Goal: Task Accomplishment & Management: Complete application form

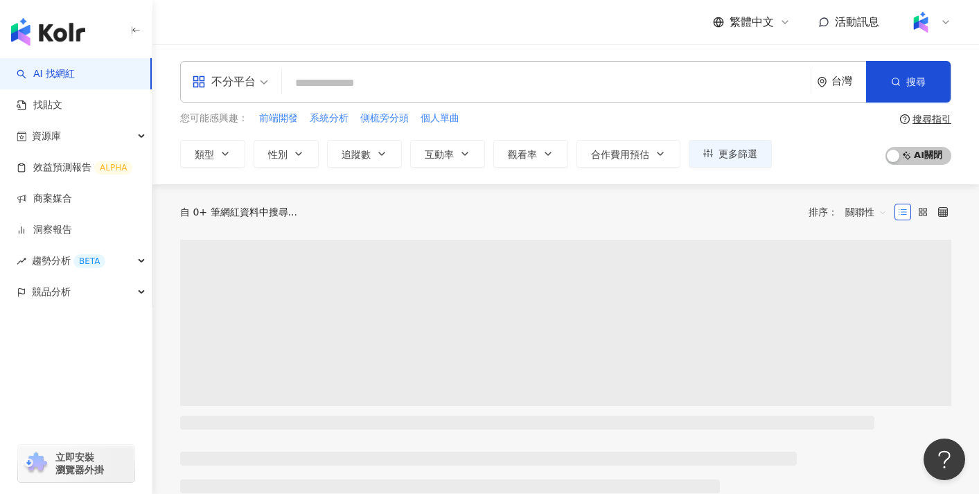
click at [937, 17] on div at bounding box center [929, 22] width 44 height 28
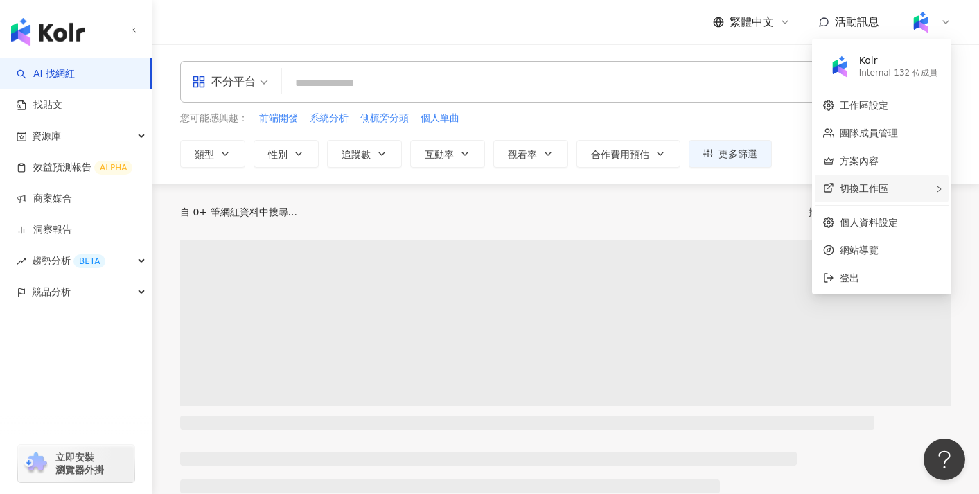
click at [885, 186] on span "切換工作區" at bounding box center [863, 188] width 48 height 11
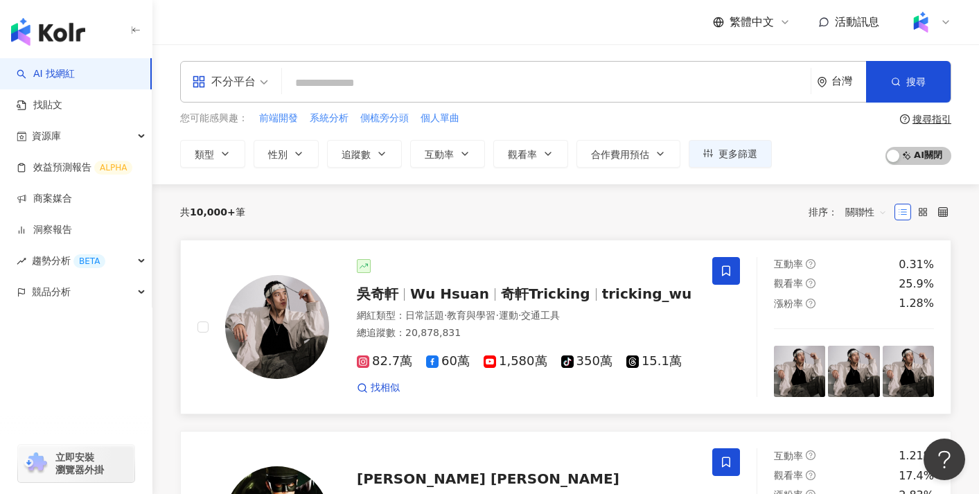
click at [515, 258] on div "吳奇軒 Wu Hsuan 奇軒Tricking tricking_wu 網紅類型 ： 日常話題 · 教育與學習 · 運動 · 交通工具 總追蹤數 ： 20,8…" at bounding box center [454, 327] width 515 height 141
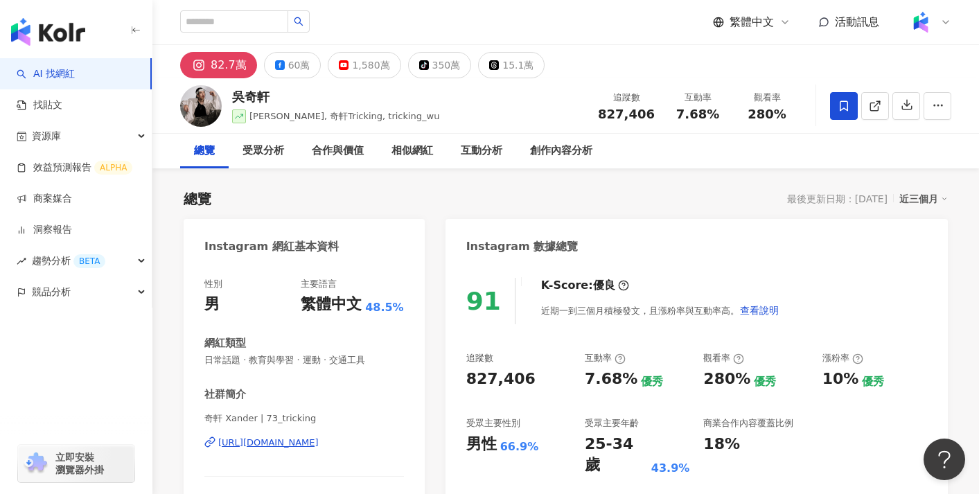
click at [495, 199] on div "總覽 最後更新日期：2025/9/16 近三個月" at bounding box center [566, 198] width 764 height 19
click at [72, 194] on link "商案媒合" at bounding box center [44, 199] width 55 height 14
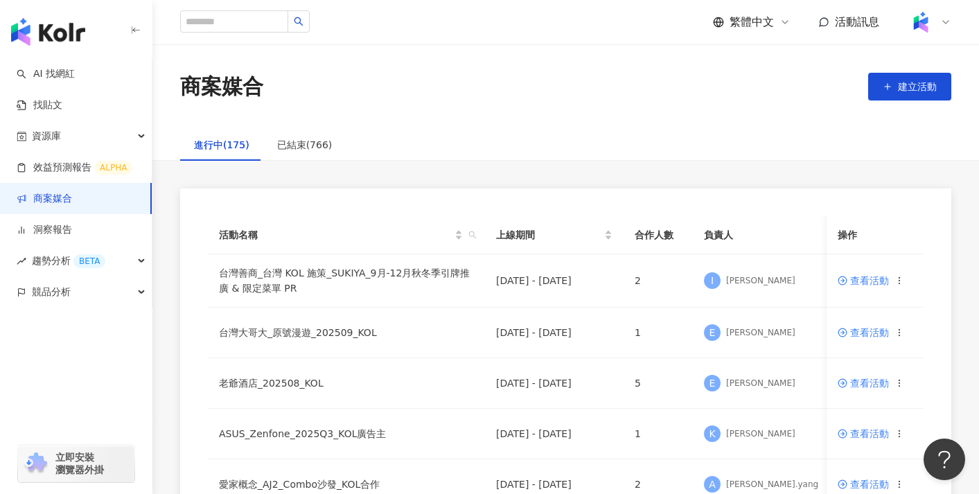
click at [925, 16] on img at bounding box center [920, 22] width 26 height 26
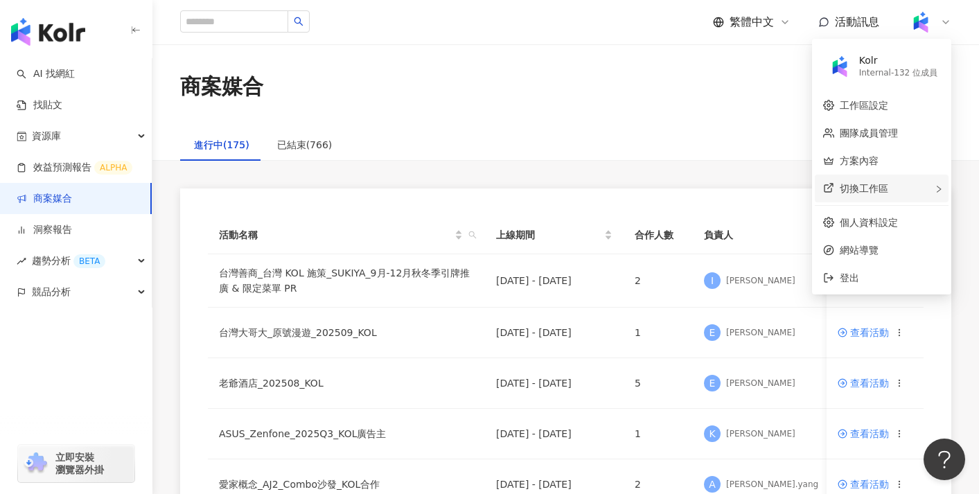
click at [896, 193] on div "切換工作區" at bounding box center [882, 189] width 134 height 28
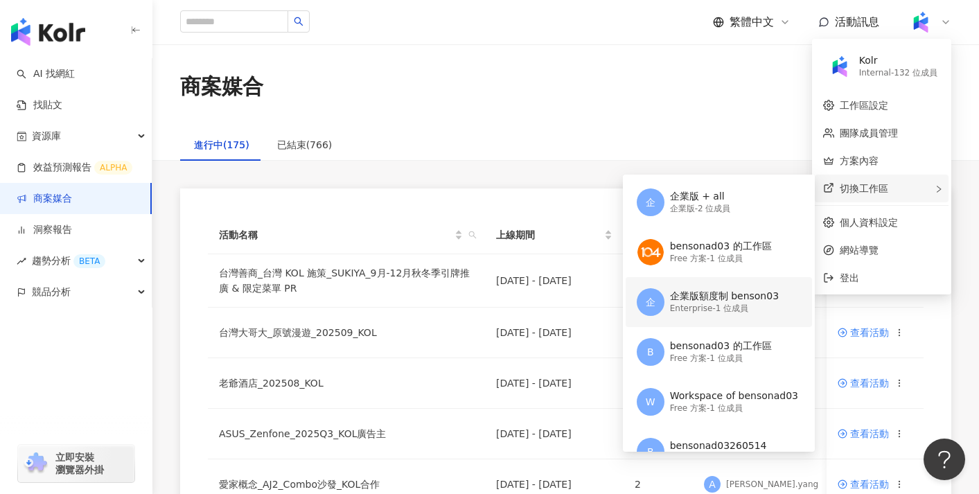
click at [718, 301] on div "企業版額度制 benson03" at bounding box center [724, 297] width 109 height 14
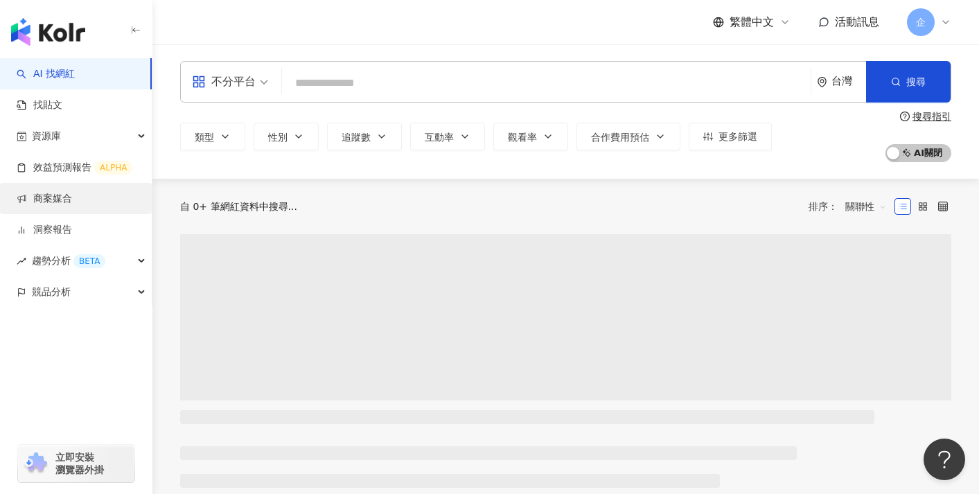
click at [72, 204] on link "商案媒合" at bounding box center [44, 199] width 55 height 14
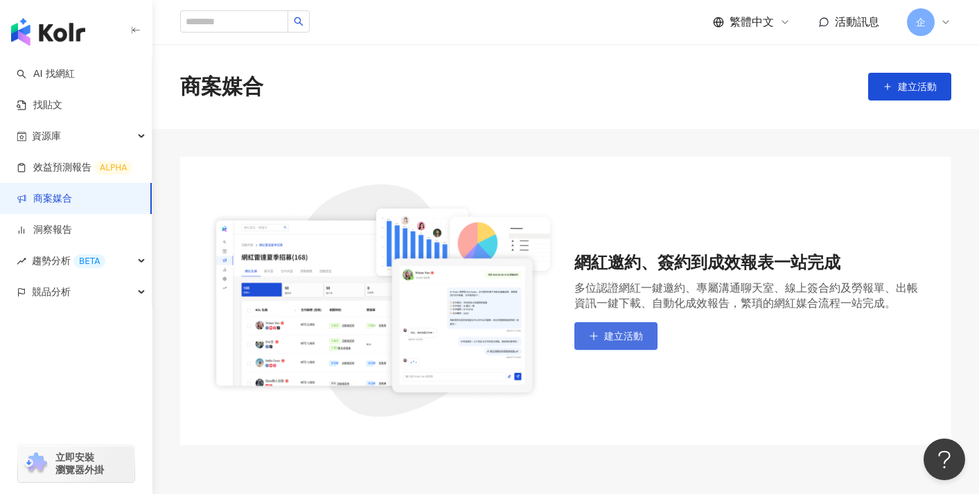
click at [607, 337] on span "建立活動" at bounding box center [623, 335] width 39 height 11
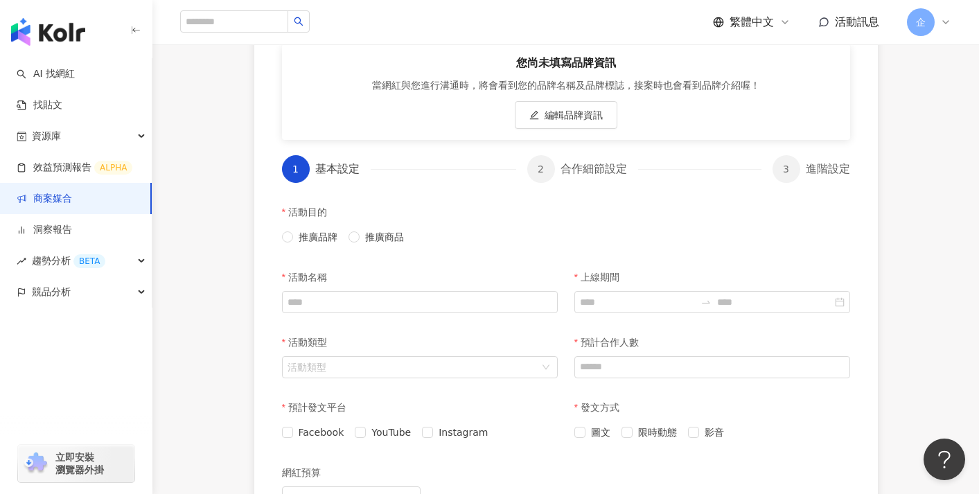
scroll to position [223, 0]
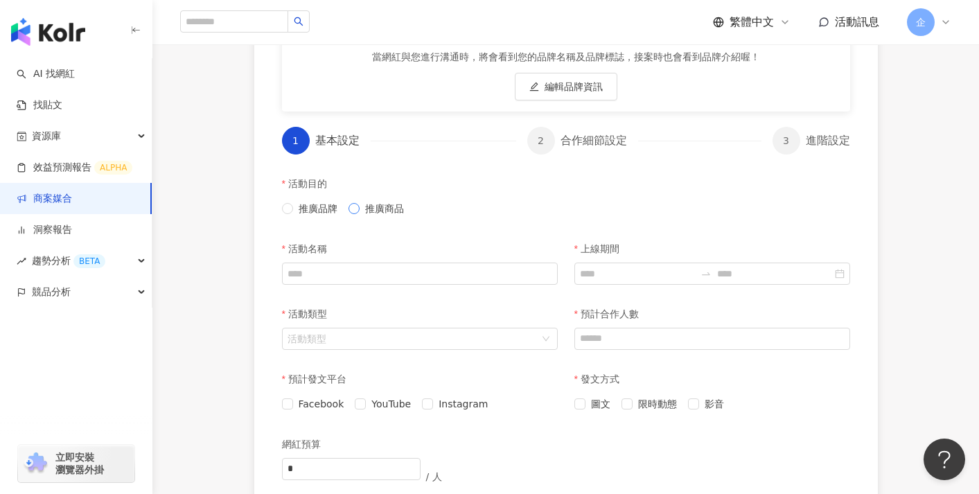
click at [380, 207] on span "推廣商品" at bounding box center [384, 208] width 50 height 15
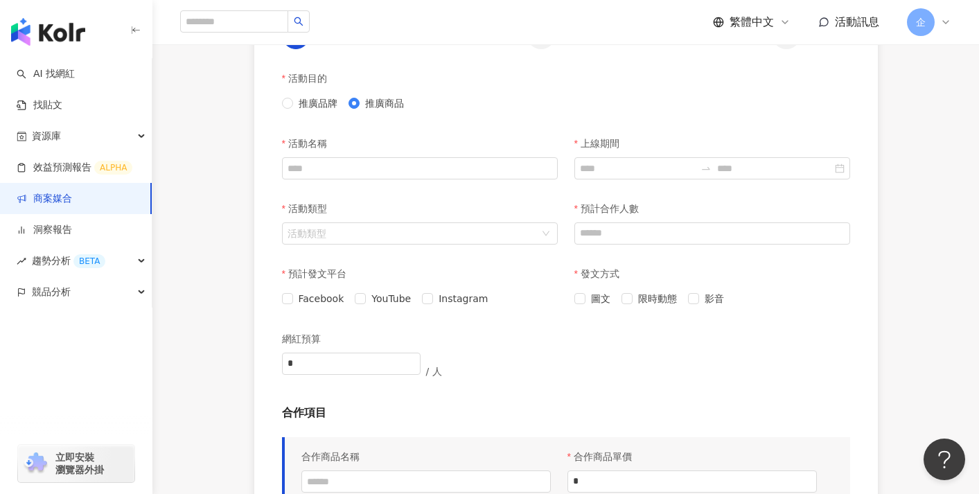
scroll to position [347, 0]
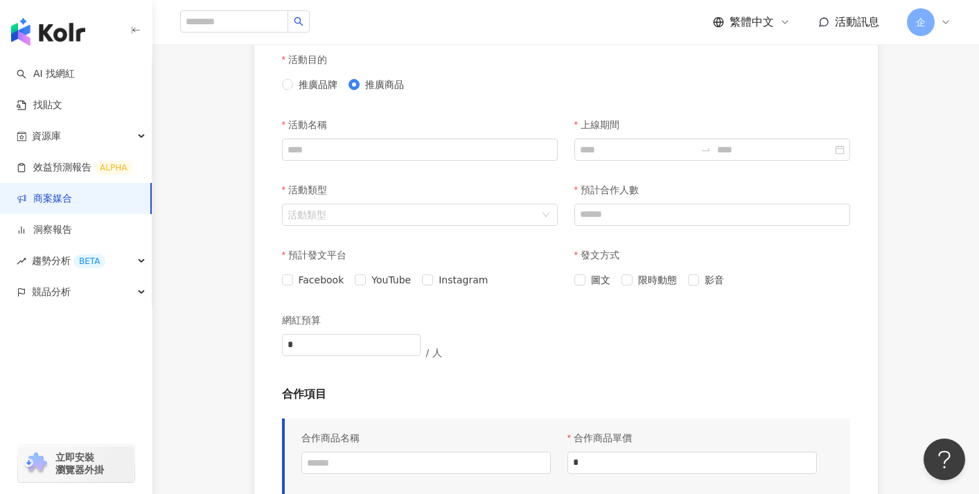
click at [416, 123] on div "活動名稱" at bounding box center [420, 125] width 276 height 28
click at [407, 145] on input "活動名稱" at bounding box center [420, 150] width 276 height 22
type input "**********"
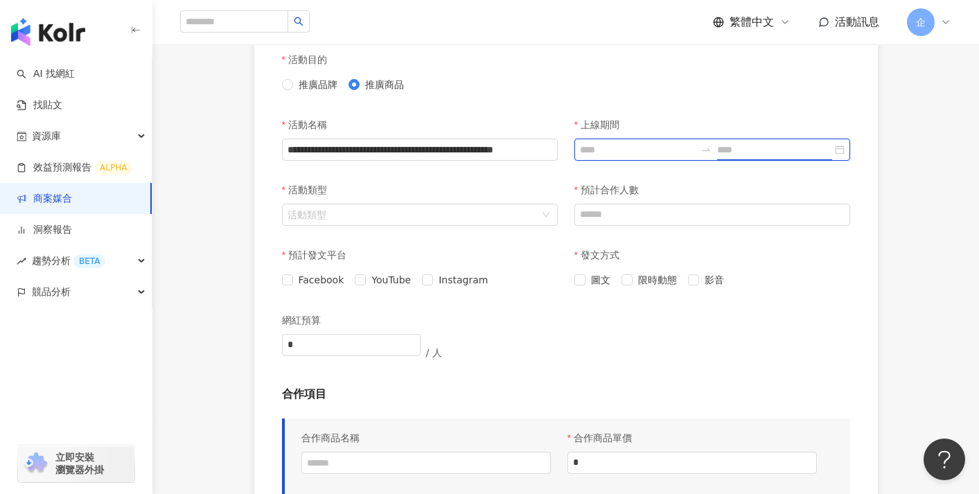
click at [725, 155] on input at bounding box center [774, 149] width 115 height 15
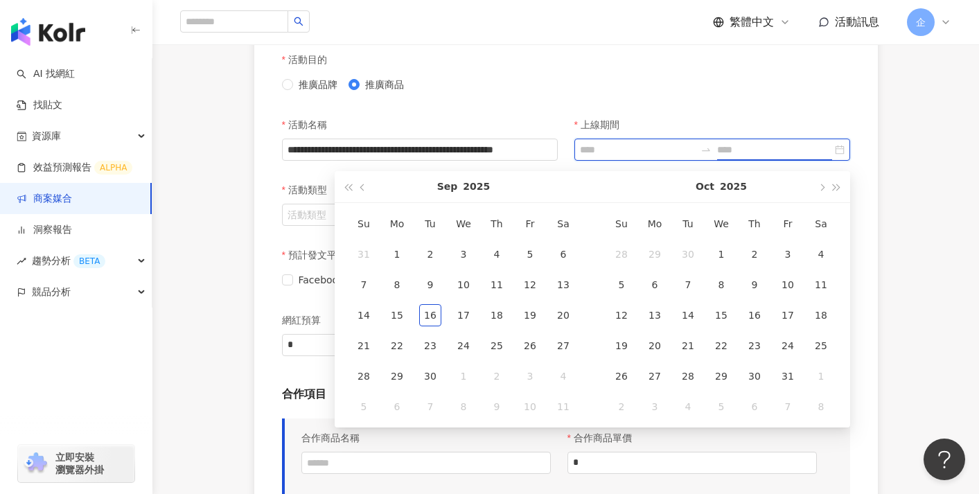
click at [632, 159] on div at bounding box center [712, 150] width 276 height 22
click at [623, 149] on input "上線期間" at bounding box center [637, 149] width 115 height 15
type input "**********"
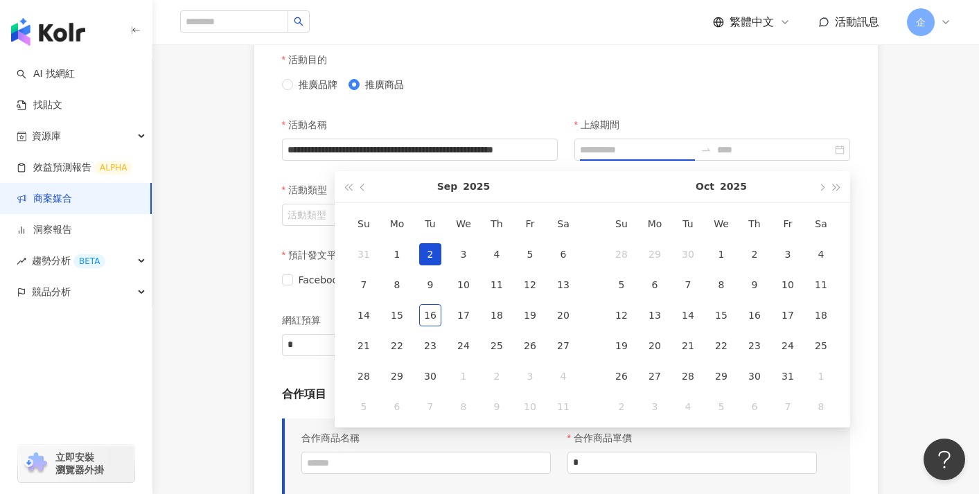
click at [418, 258] on td "2" at bounding box center [430, 254] width 33 height 30
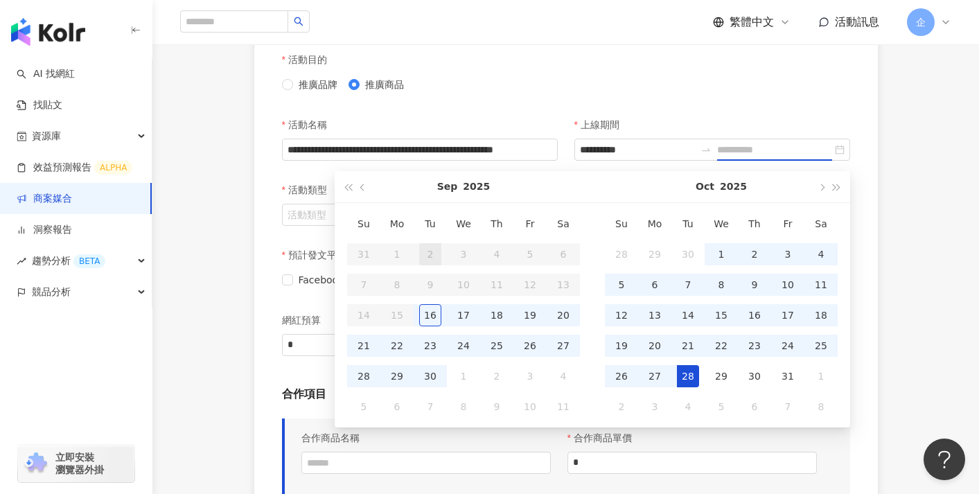
click at [672, 370] on td "28" at bounding box center [687, 376] width 33 height 30
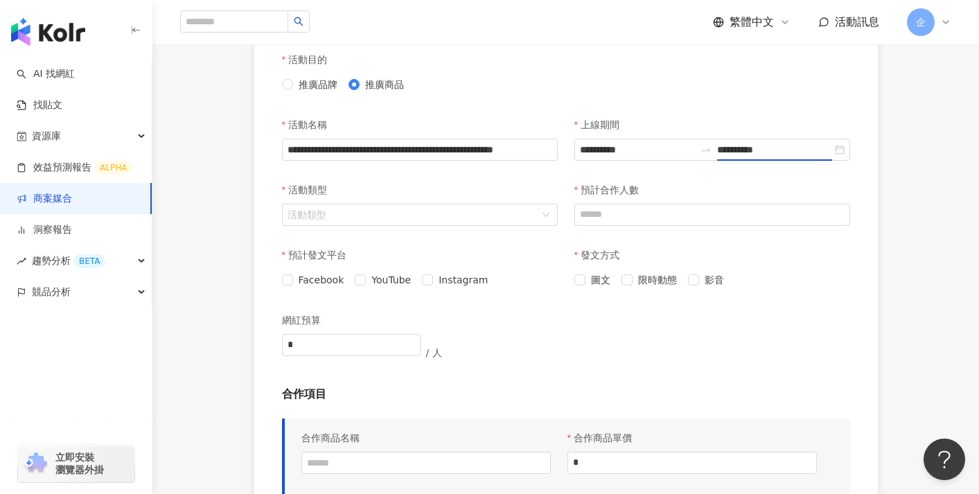
type input "**********"
click at [373, 213] on input "活動類型" at bounding box center [412, 214] width 250 height 21
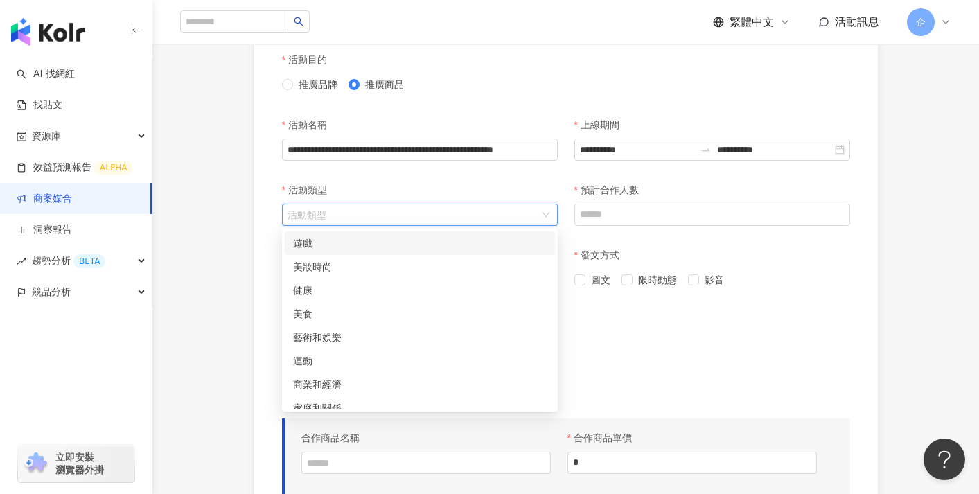
click at [391, 241] on div "遊戲" at bounding box center [420, 243] width 254 height 15
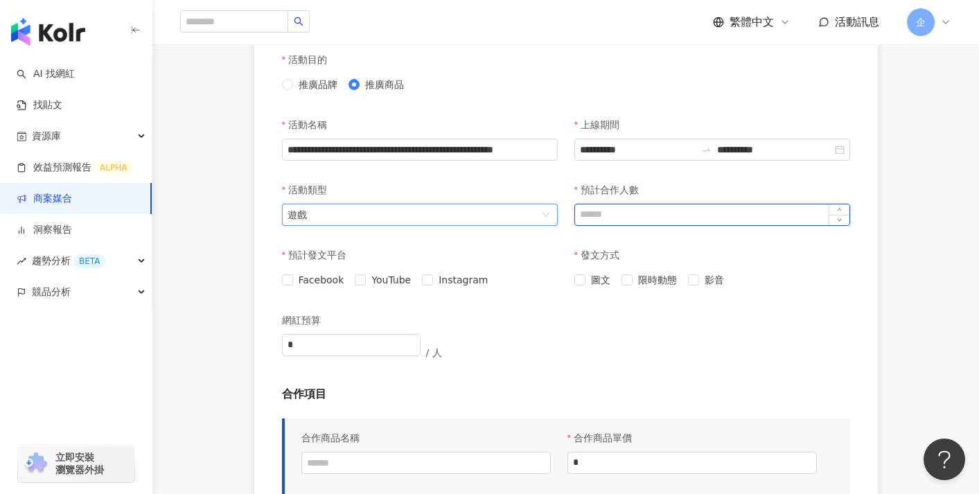
click at [652, 222] on input "預計合作人數" at bounding box center [712, 214] width 274 height 21
type input "**"
click at [627, 247] on label "發文方式" at bounding box center [601, 255] width 55 height 28
click at [587, 280] on span "圖文" at bounding box center [600, 279] width 30 height 15
click at [643, 280] on span "限時動態" at bounding box center [657, 279] width 50 height 15
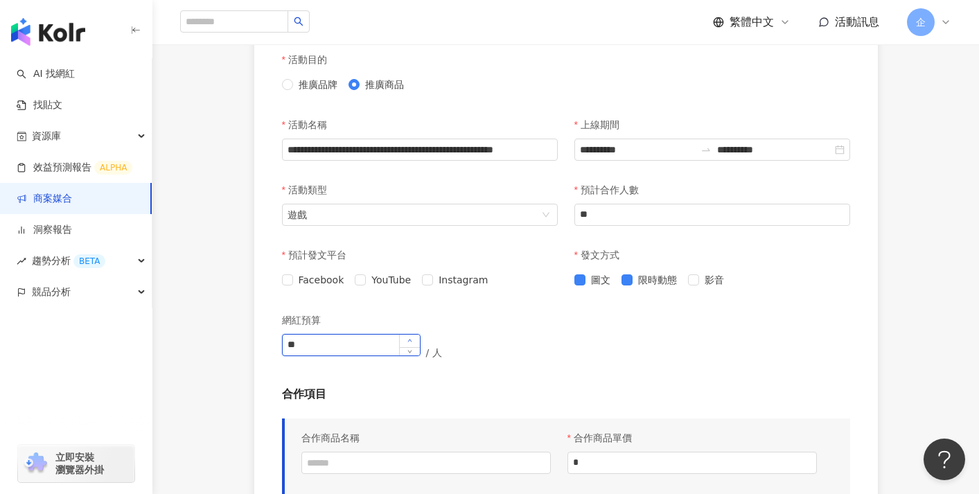
click at [417, 337] on span "Increase Value" at bounding box center [409, 341] width 21 height 12
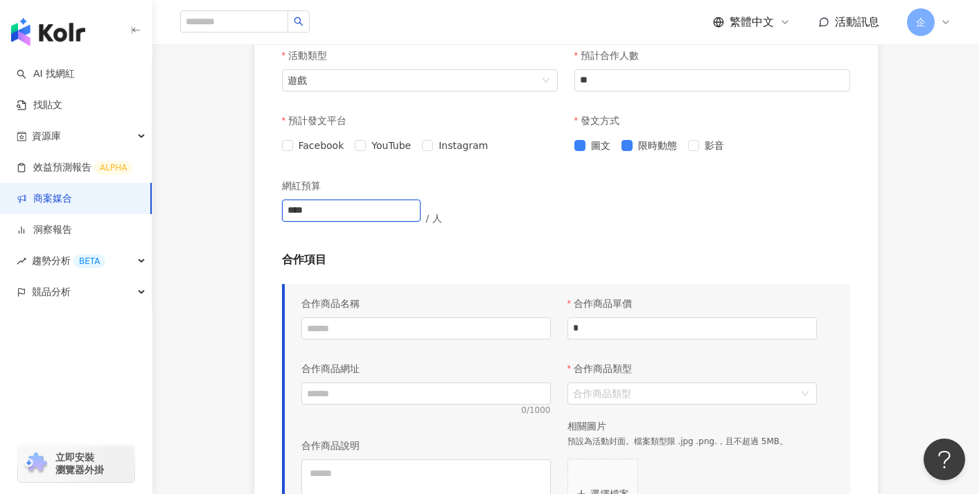
scroll to position [529, 0]
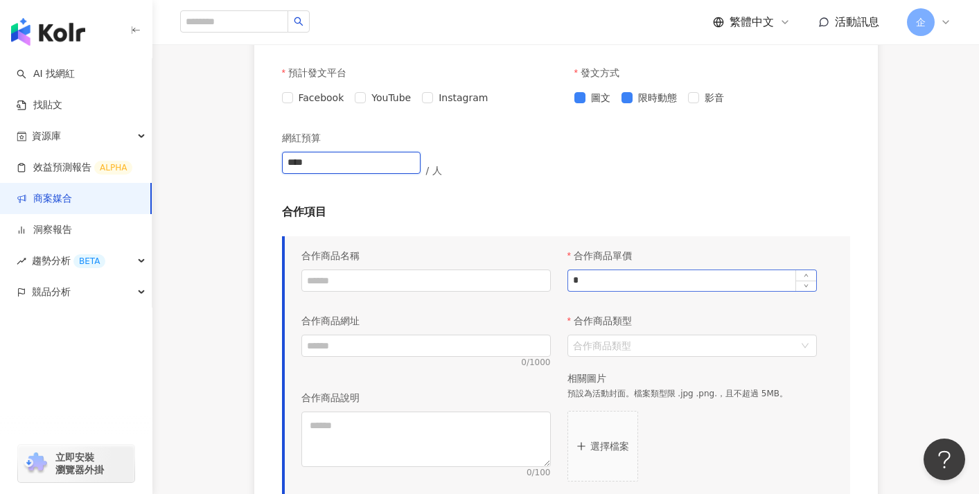
type input "****"
click at [626, 282] on input "*" at bounding box center [692, 280] width 248 height 21
type input "***"
click at [684, 260] on div "合作商品單價" at bounding box center [691, 256] width 249 height 28
click at [631, 346] on input "合作商品類型" at bounding box center [685, 345] width 224 height 21
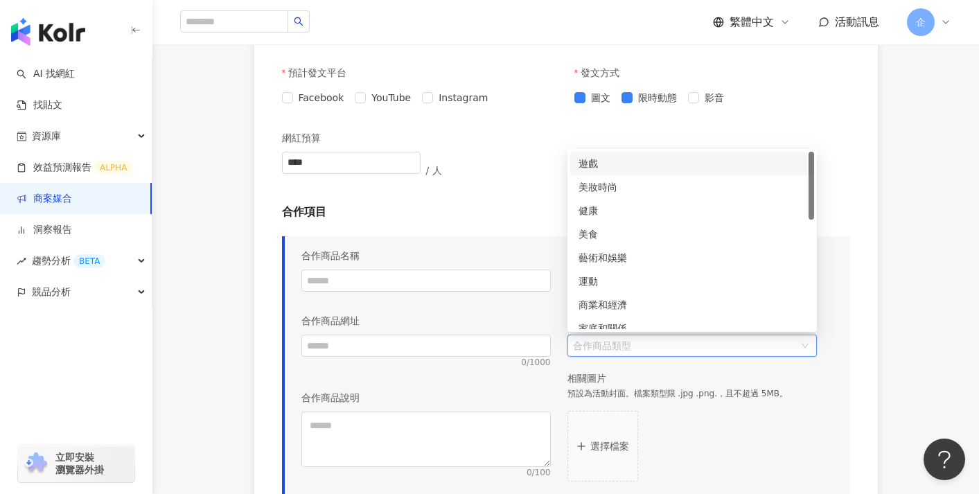
click at [632, 185] on div "美妝時尚" at bounding box center [691, 186] width 227 height 15
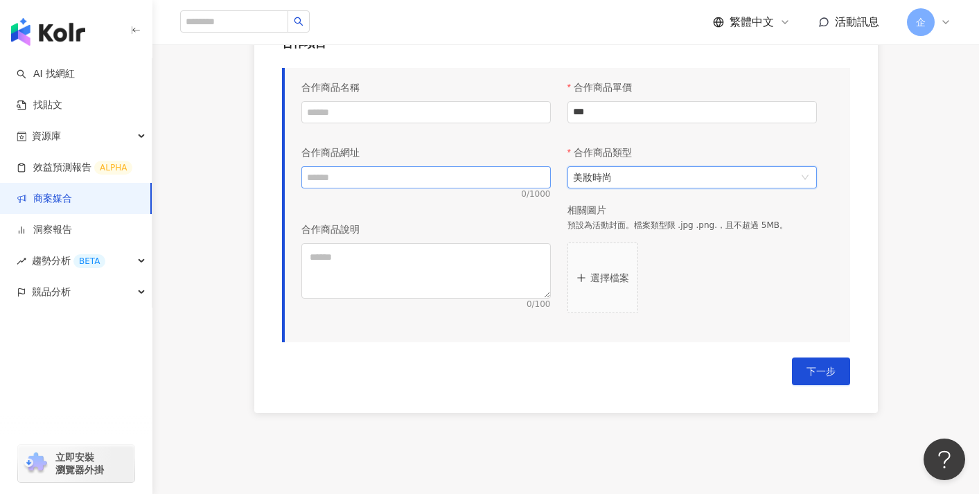
scroll to position [769, 0]
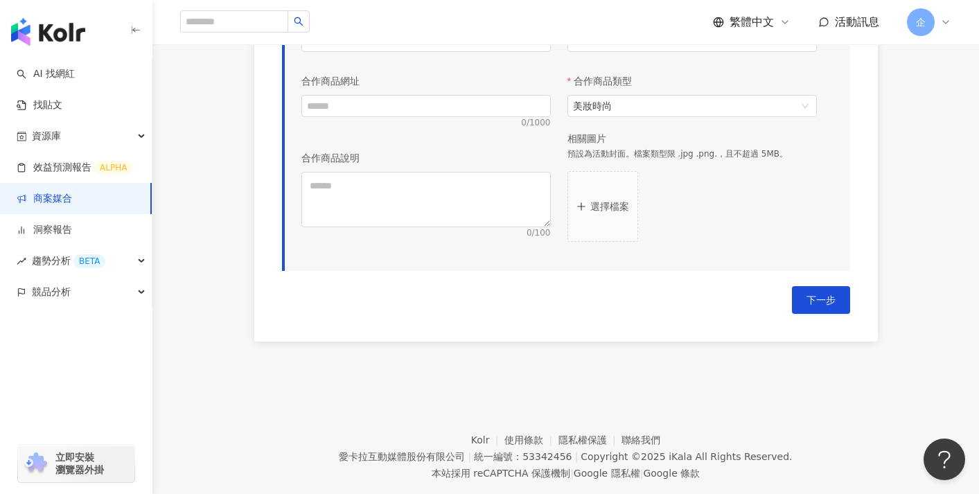
click at [621, 212] on button "選擇檔案" at bounding box center [602, 206] width 71 height 71
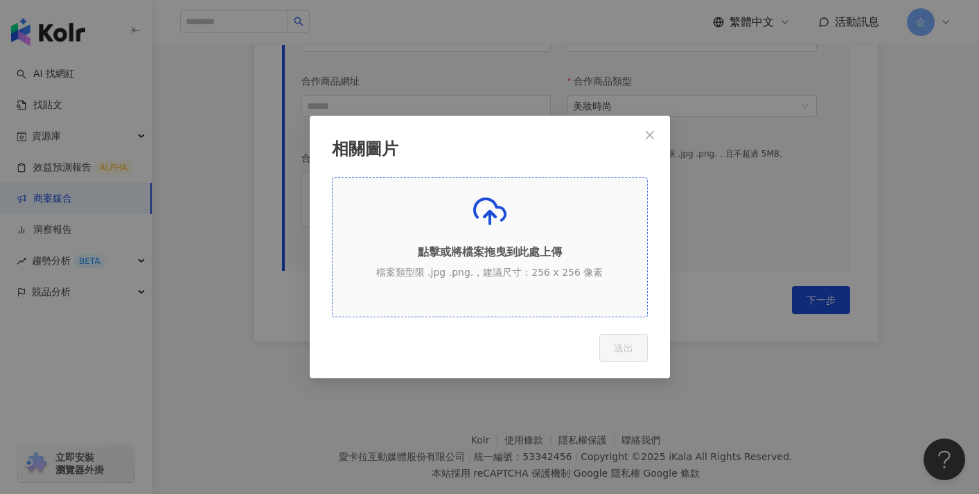
click at [475, 246] on p "點擊或將檔案拖曳到此處上傳" at bounding box center [489, 252] width 314 height 15
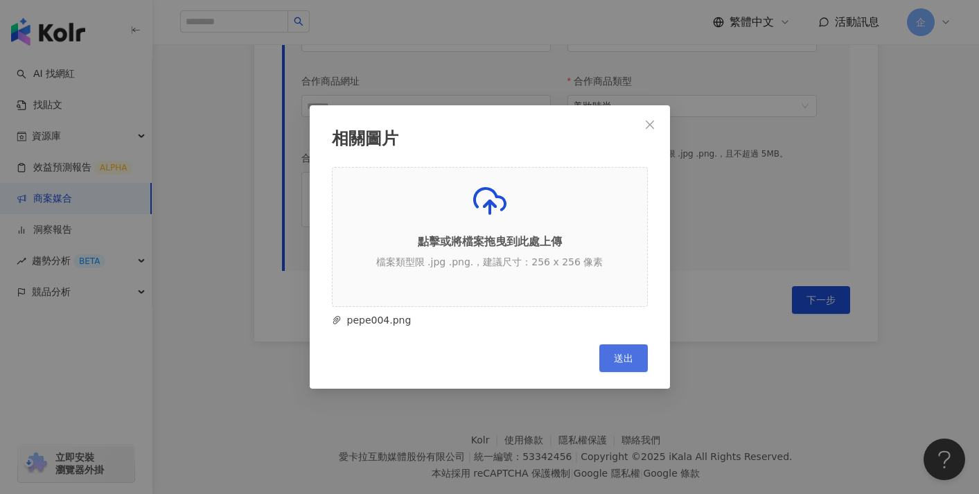
click at [623, 353] on span "送出" at bounding box center [623, 358] width 19 height 11
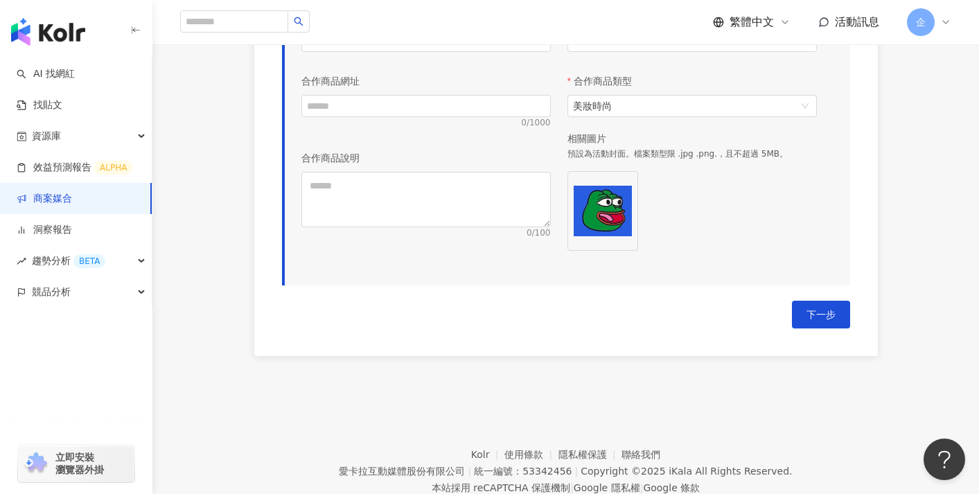
click at [824, 315] on span "下一步" at bounding box center [820, 314] width 29 height 11
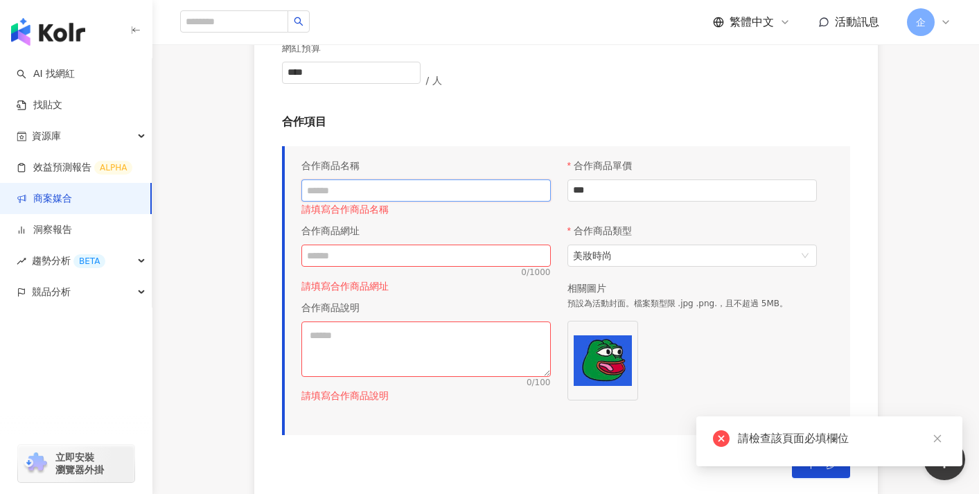
click at [507, 192] on input "text" at bounding box center [425, 190] width 249 height 22
type input "**********"
click at [479, 242] on div "合作商品網址" at bounding box center [425, 231] width 249 height 28
click at [479, 261] on input "text" at bounding box center [425, 256] width 249 height 22
type input "**********"
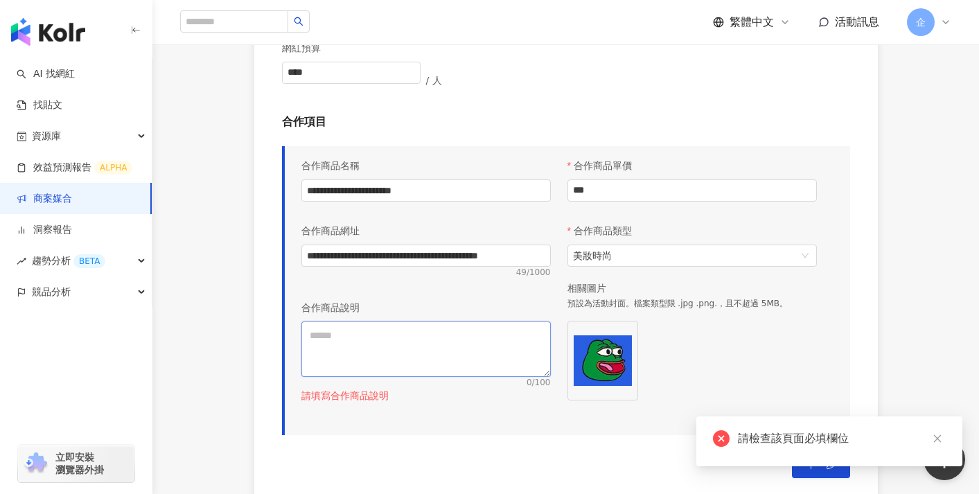
click at [439, 360] on textarea at bounding box center [425, 348] width 249 height 55
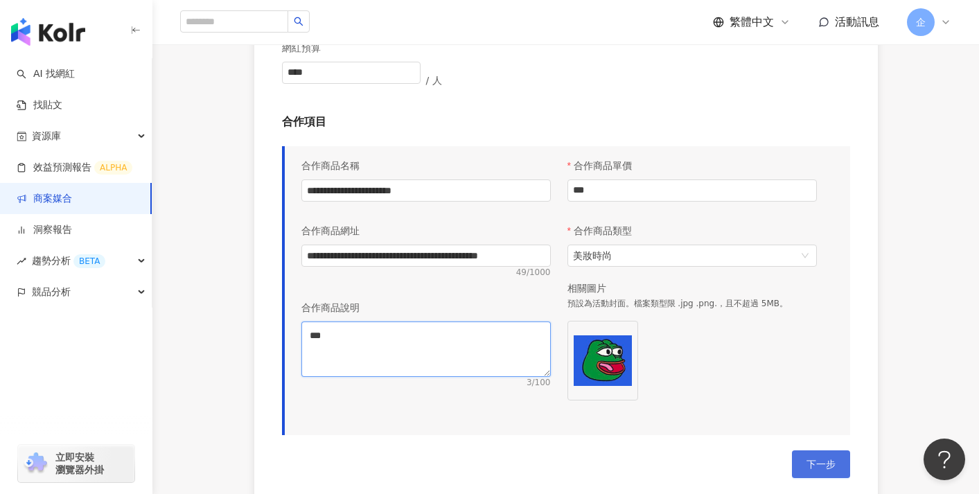
type textarea "***"
click at [824, 459] on span "下一步" at bounding box center [820, 464] width 29 height 11
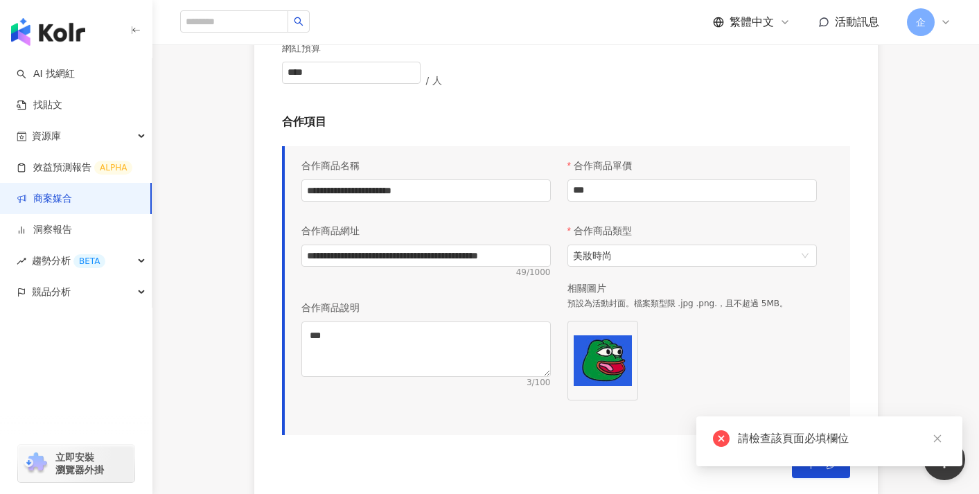
click at [798, 337] on div at bounding box center [691, 363] width 249 height 85
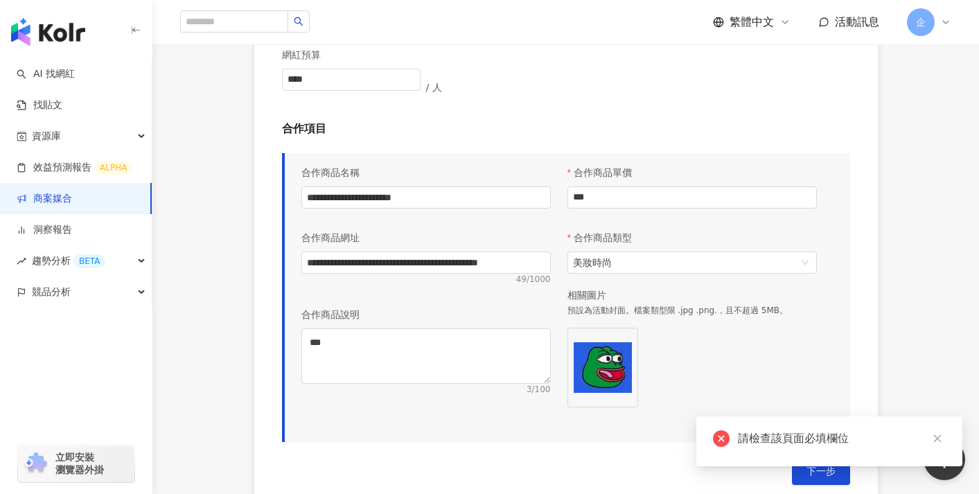
scroll to position [341, 0]
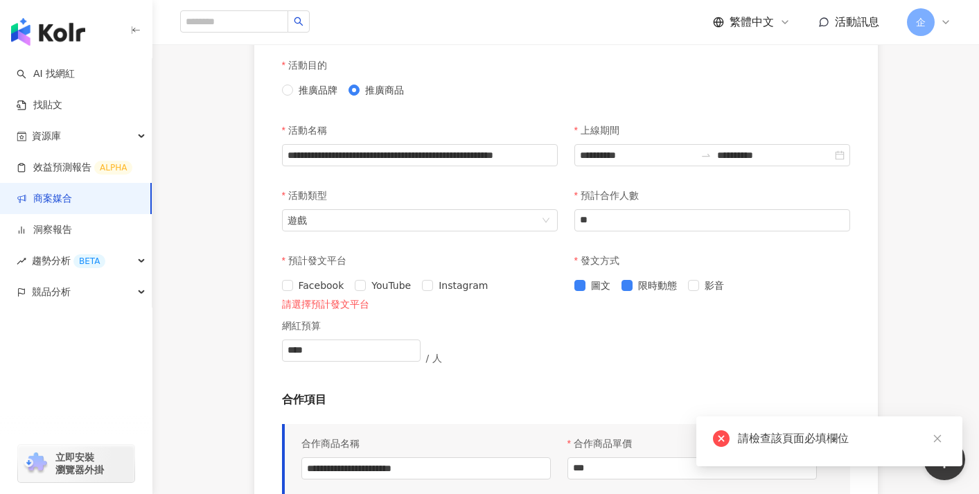
click at [346, 288] on div "Facebook YouTube Instagram" at bounding box center [420, 285] width 276 height 15
click at [305, 285] on span "Facebook" at bounding box center [321, 285] width 57 height 15
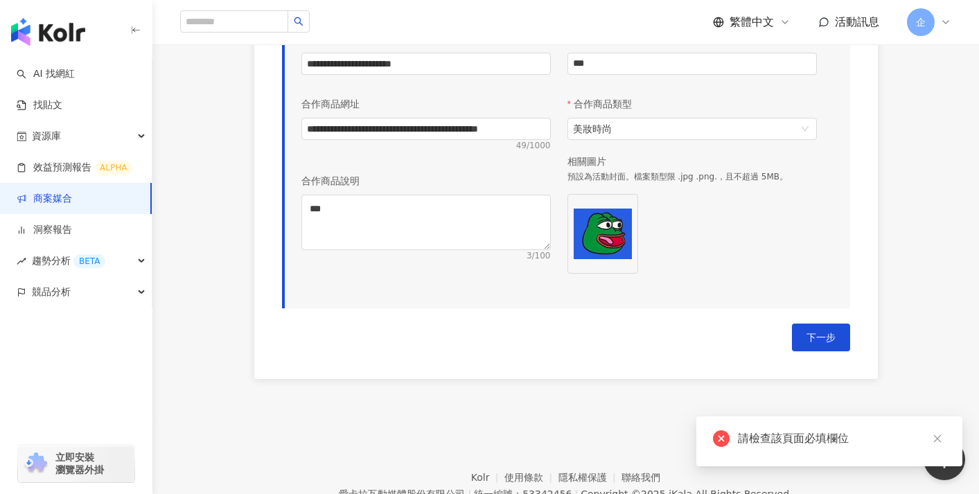
scroll to position [812, 0]
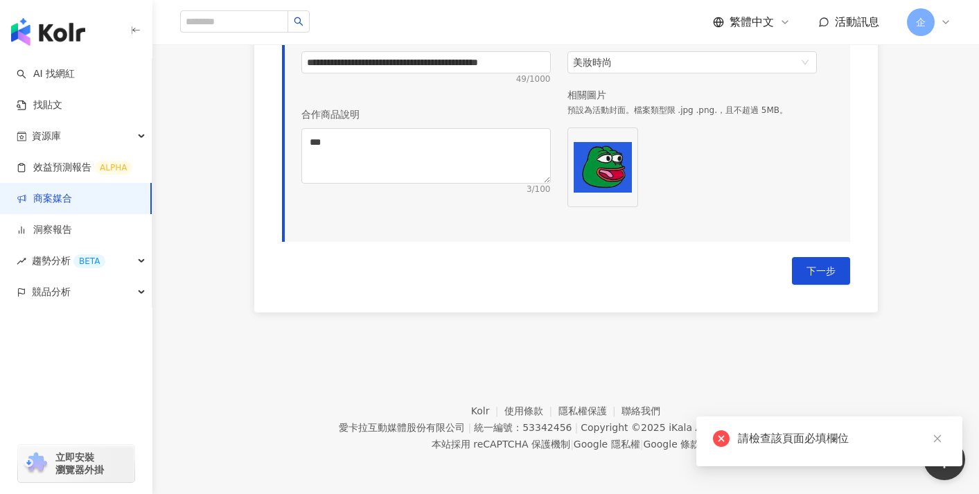
click at [837, 259] on button "下一步" at bounding box center [821, 271] width 58 height 28
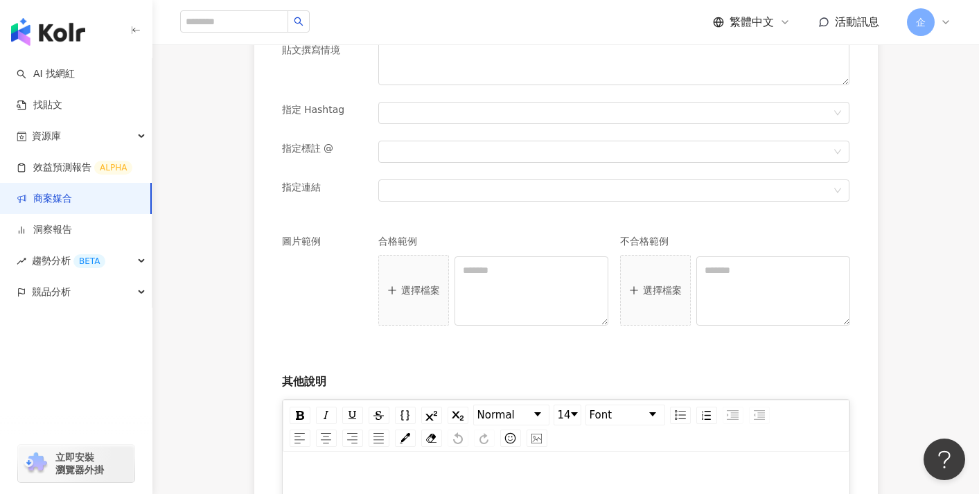
scroll to position [750, 0]
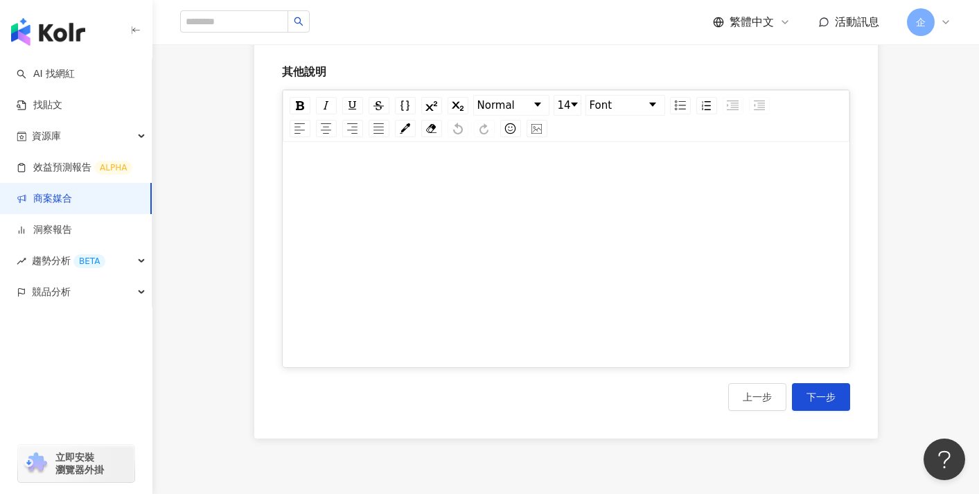
click at [758, 405] on button "上一步" at bounding box center [757, 397] width 58 height 28
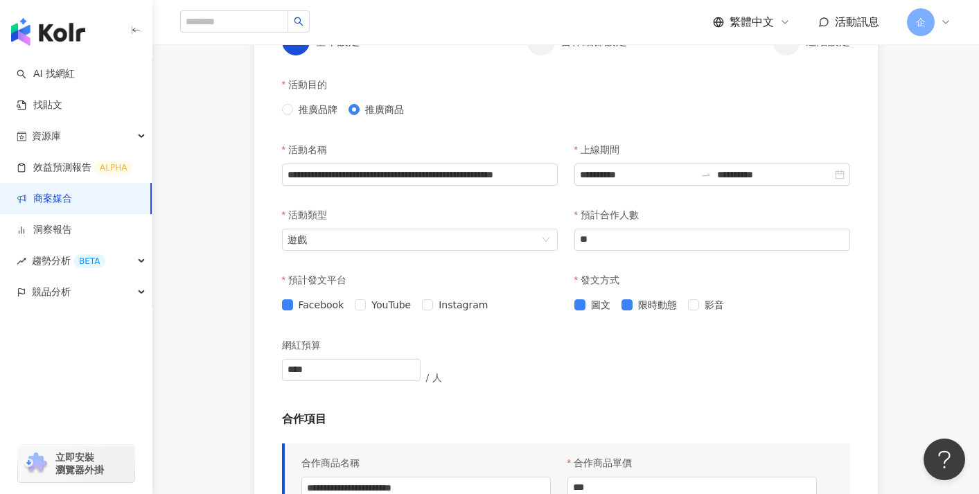
scroll to position [191, 0]
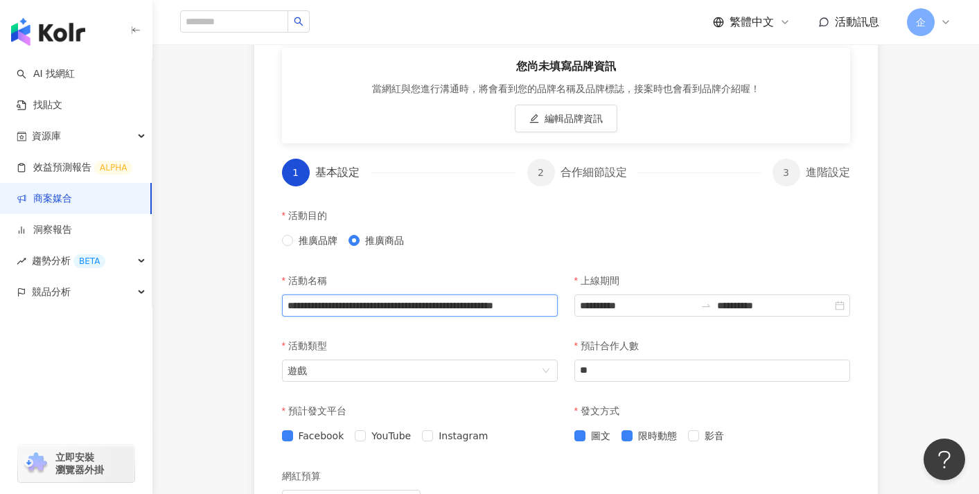
click at [423, 310] on input "**********" at bounding box center [420, 305] width 276 height 22
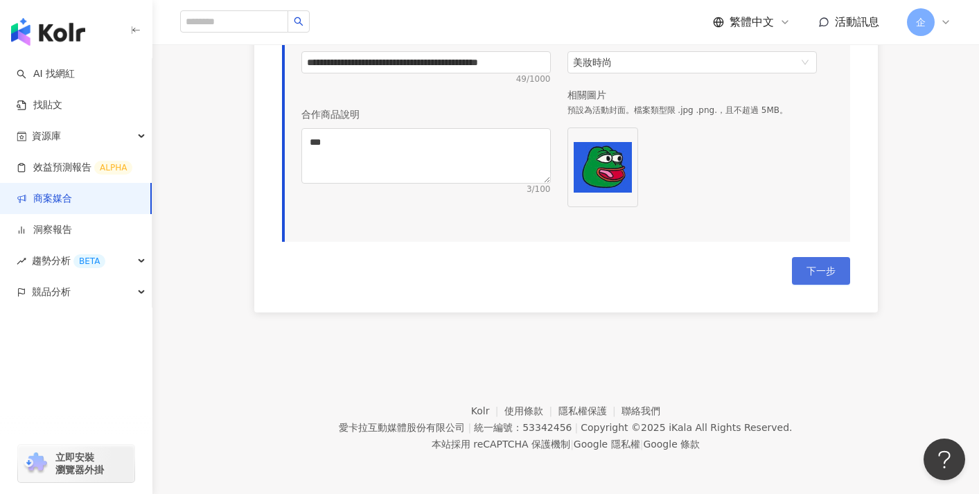
type input "*********"
click at [824, 275] on span "下一步" at bounding box center [820, 270] width 29 height 11
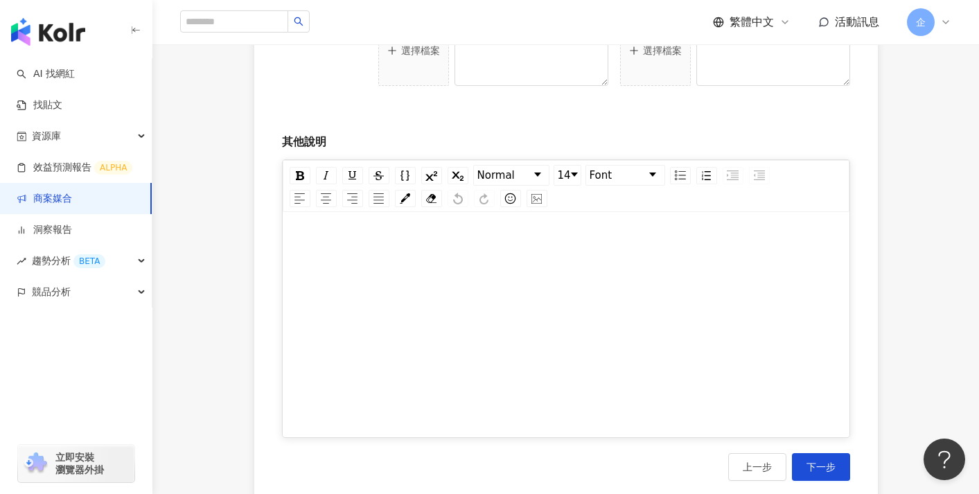
scroll to position [693, 0]
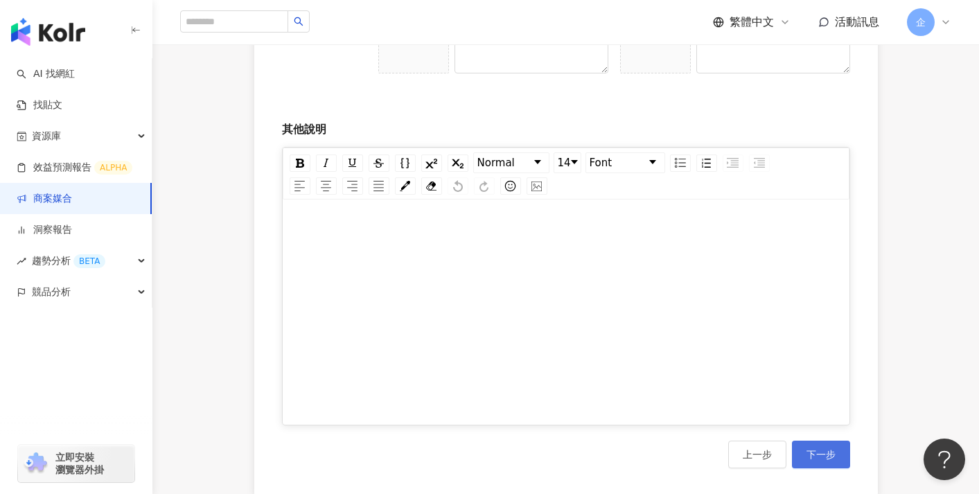
click at [816, 458] on span "下一步" at bounding box center [820, 454] width 29 height 11
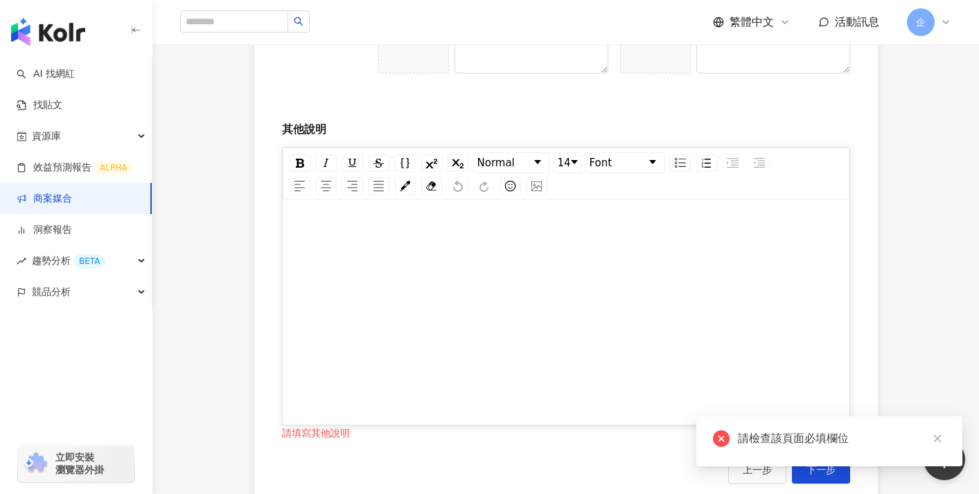
click at [648, 357] on div "rdw-editor" at bounding box center [566, 317] width 538 height 208
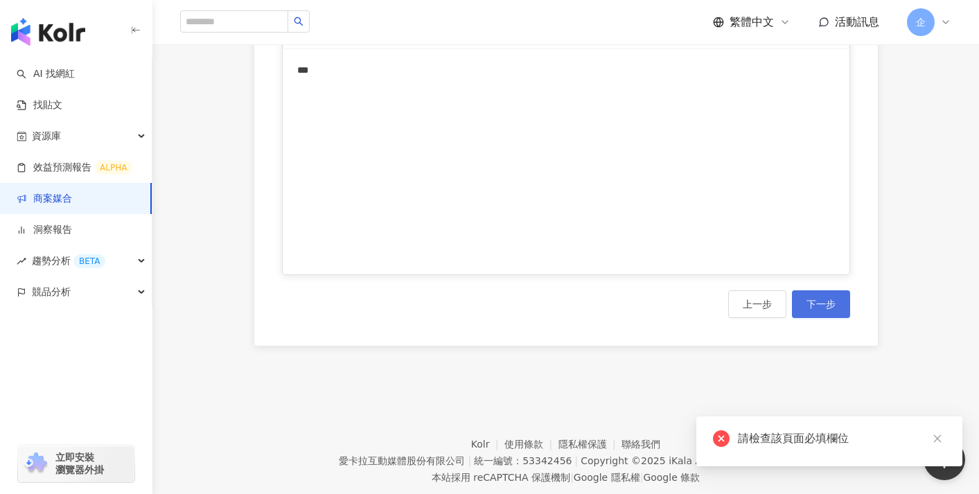
click at [821, 317] on button "下一步" at bounding box center [821, 304] width 58 height 28
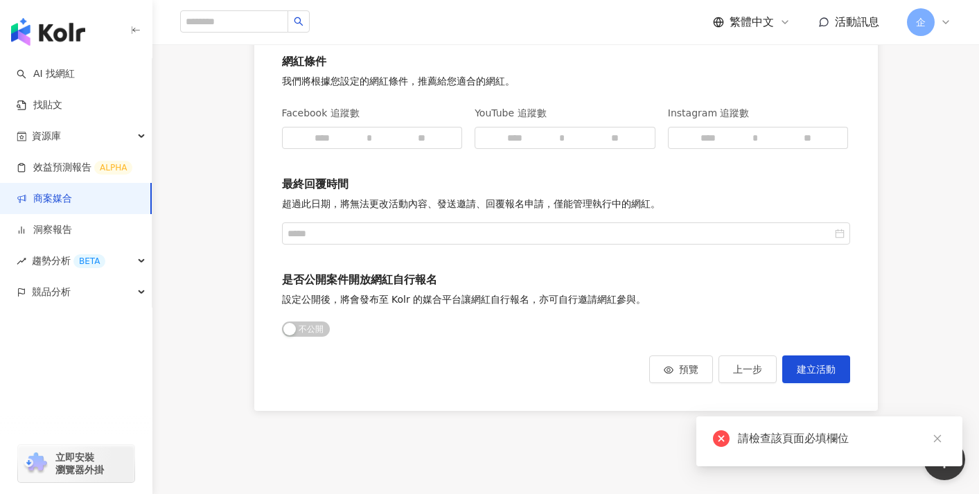
scroll to position [300, 0]
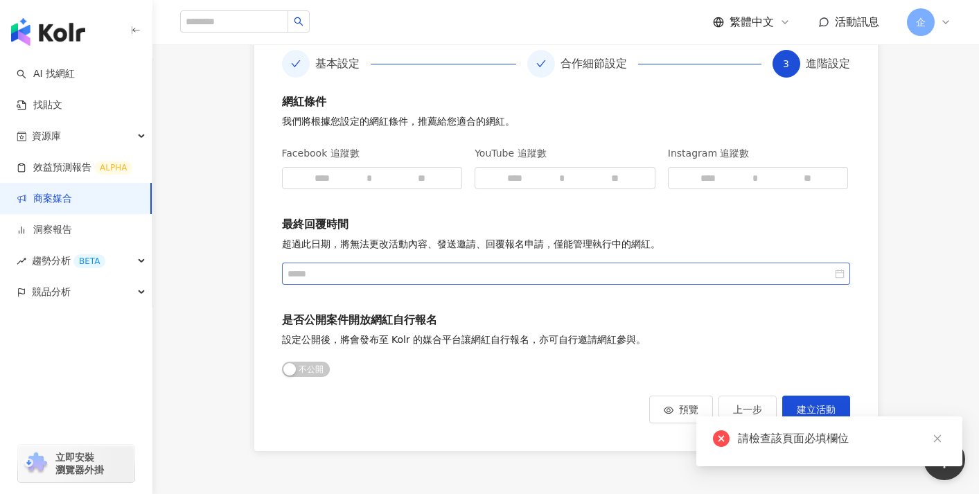
click at [475, 281] on div at bounding box center [566, 274] width 568 height 22
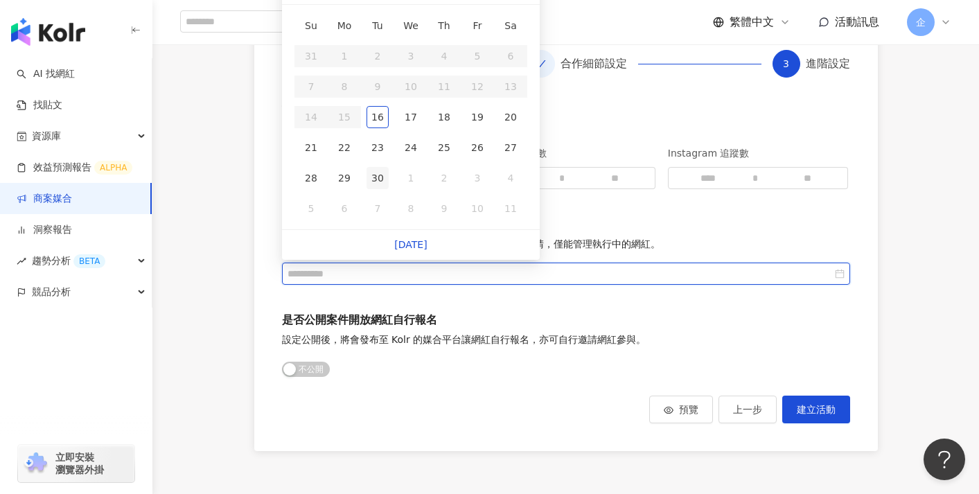
type input "**********"
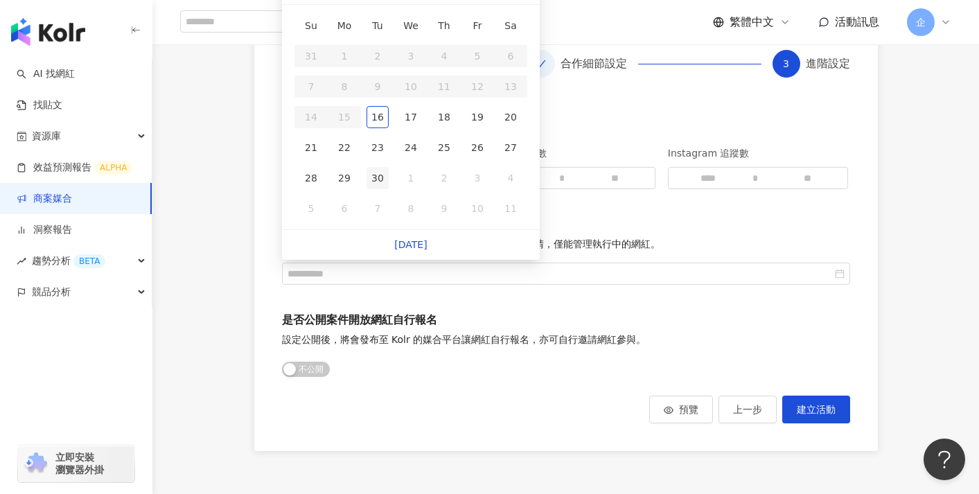
click at [372, 172] on div "30" at bounding box center [377, 178] width 22 height 22
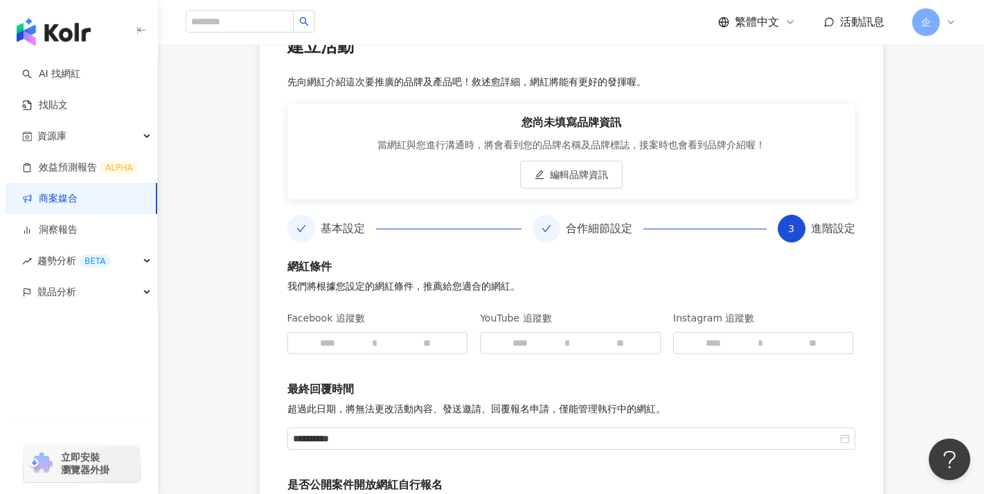
scroll to position [381, 0]
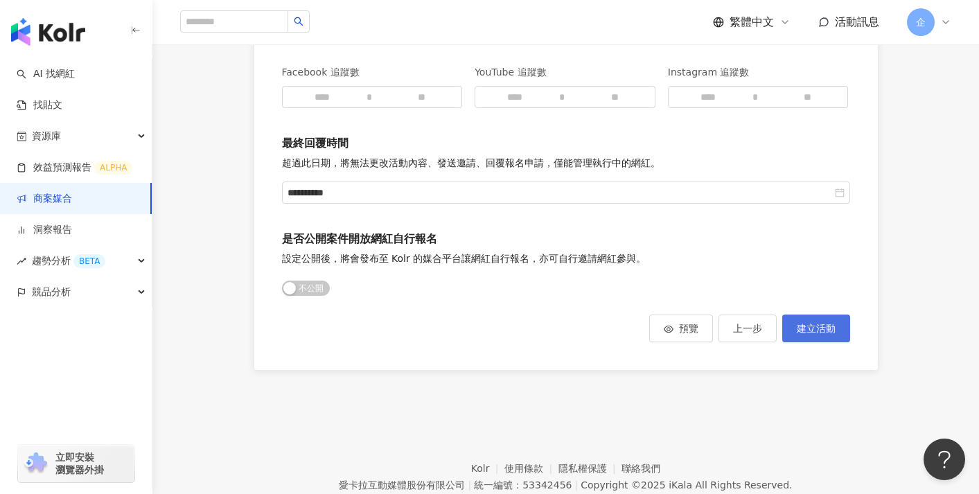
click at [794, 332] on button "建立活動" at bounding box center [816, 328] width 68 height 28
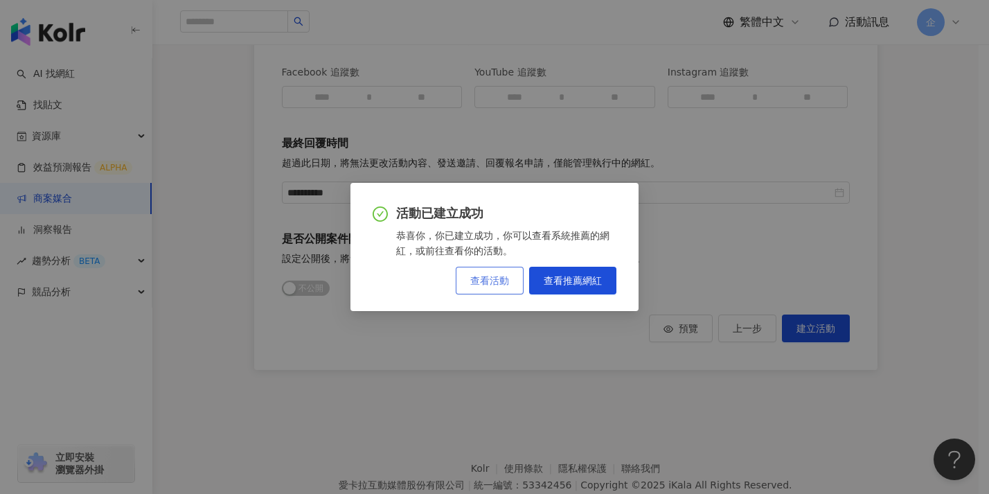
click at [495, 281] on span "查看活動" at bounding box center [489, 280] width 39 height 11
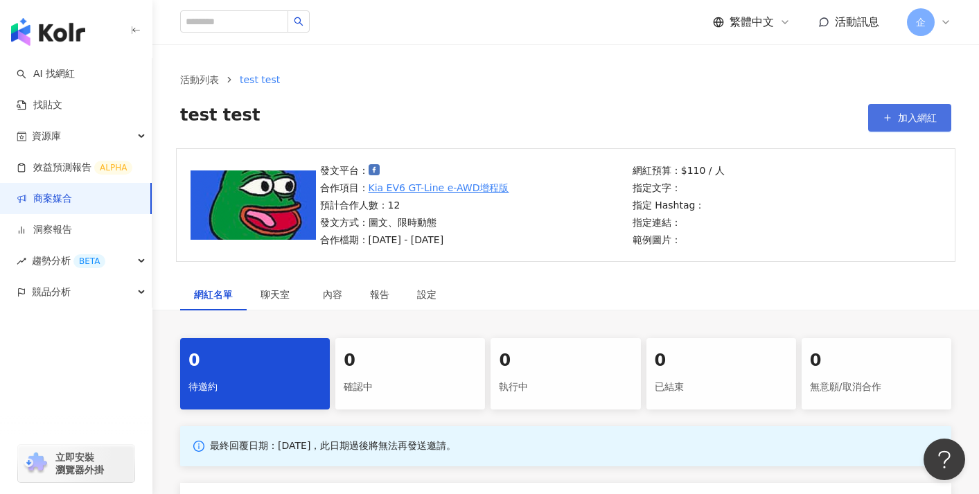
click at [918, 122] on span "加入網紅" at bounding box center [917, 117] width 39 height 11
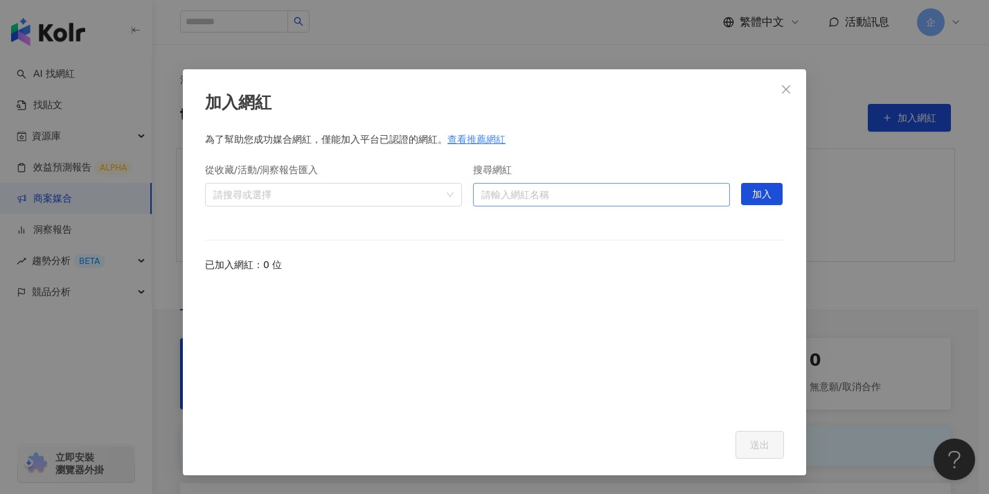
click at [494, 186] on input "搜尋網紅" at bounding box center [601, 195] width 240 height 22
type input "*"
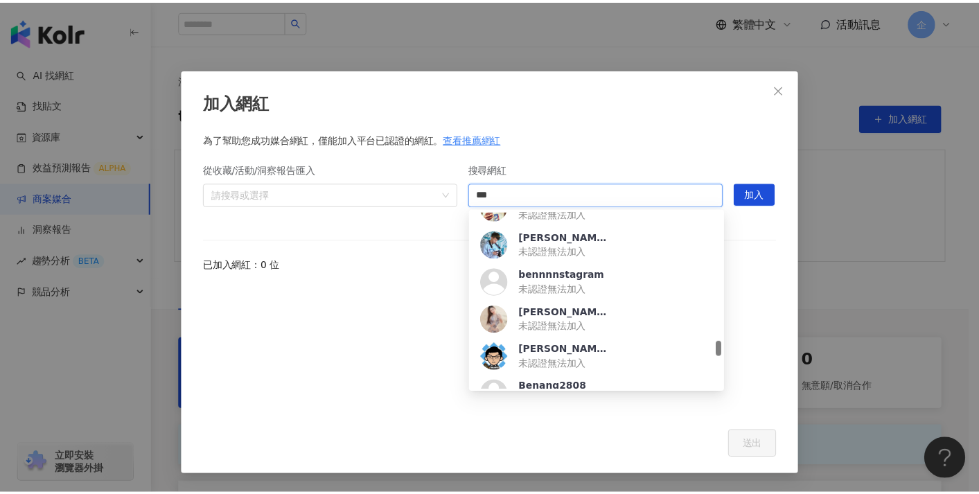
scroll to position [1452, 0]
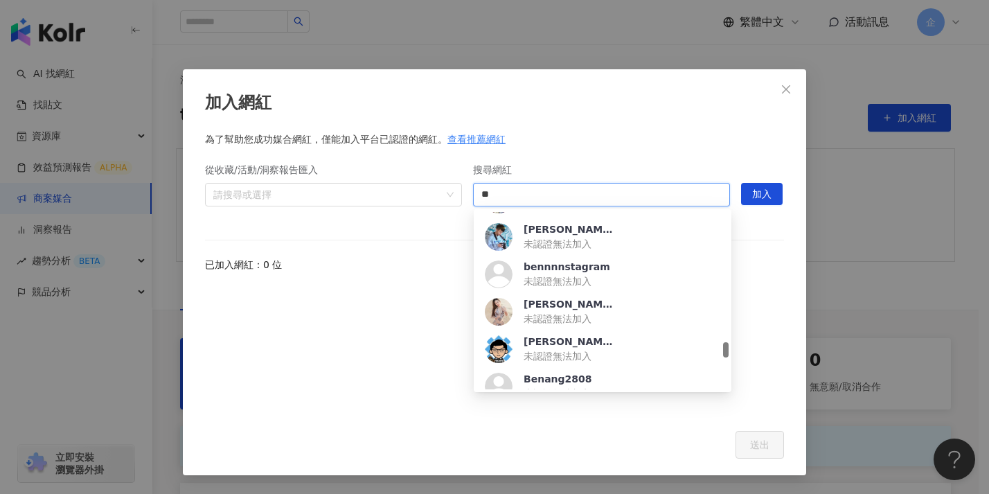
type input "*"
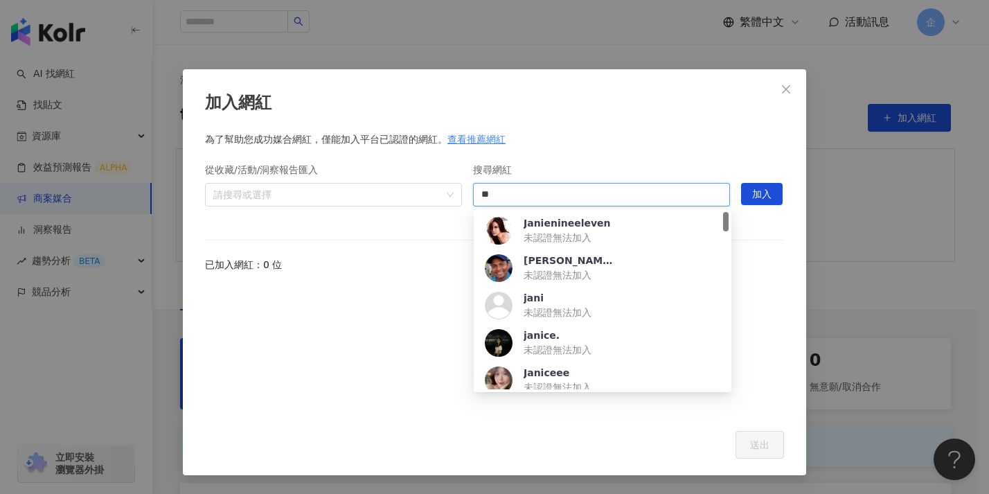
type input "*"
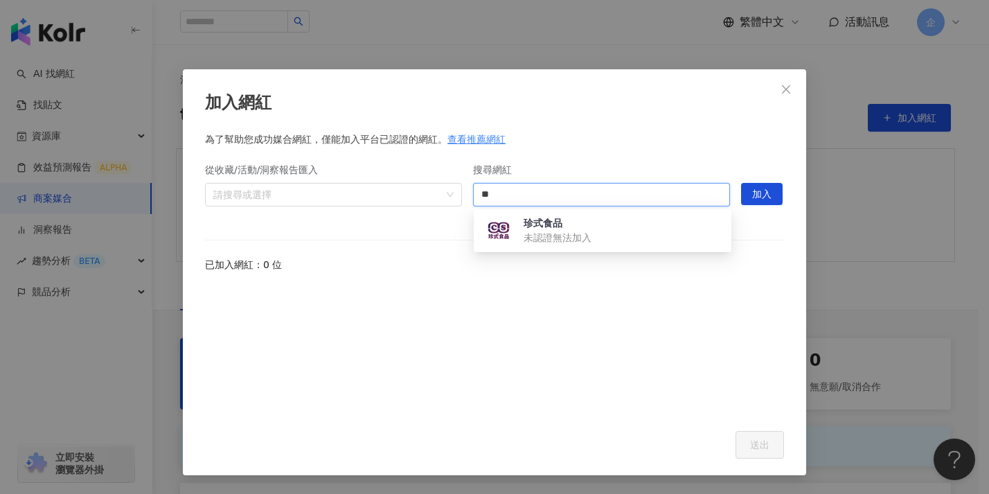
type input "**"
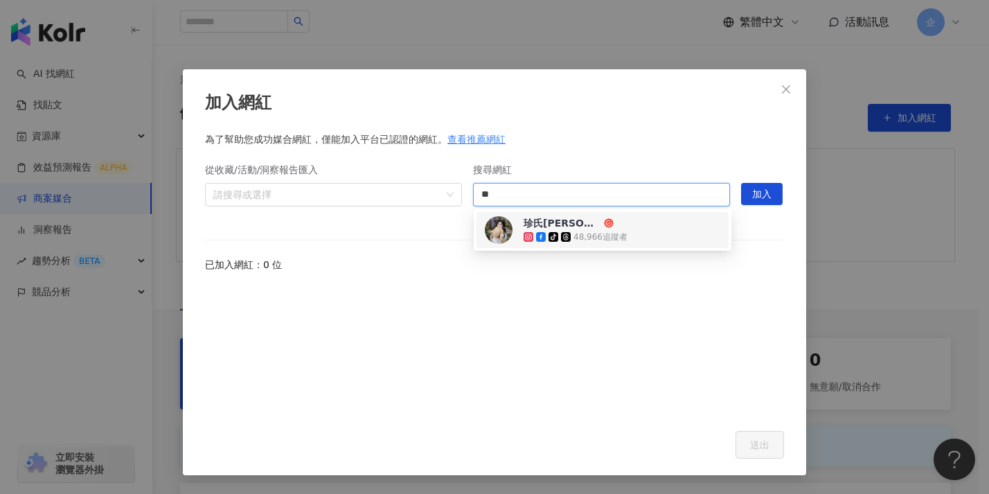
click at [652, 226] on div "珍氏妮弗吃美食 Jennifer's Foodie Life tiktok-icon 48,966 追蹤者" at bounding box center [603, 230] width 236 height 28
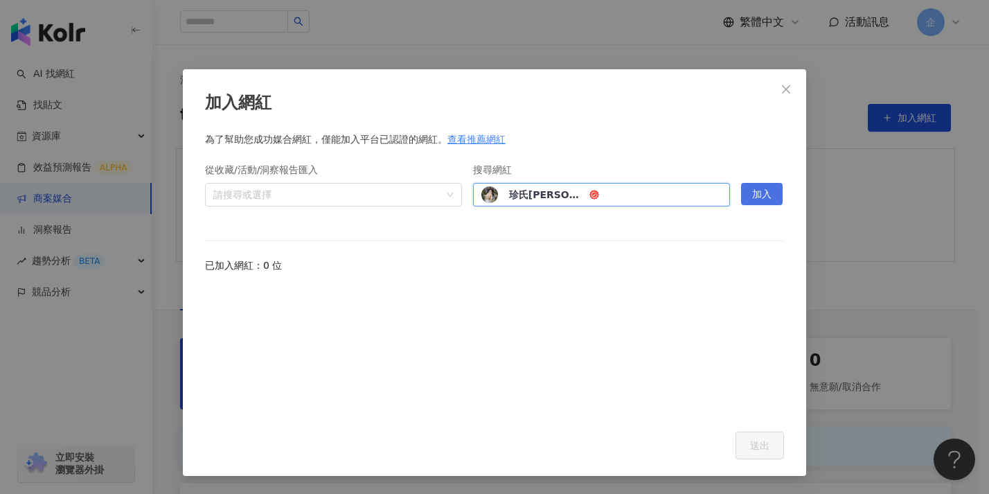
click at [757, 195] on span "加入" at bounding box center [761, 195] width 19 height 22
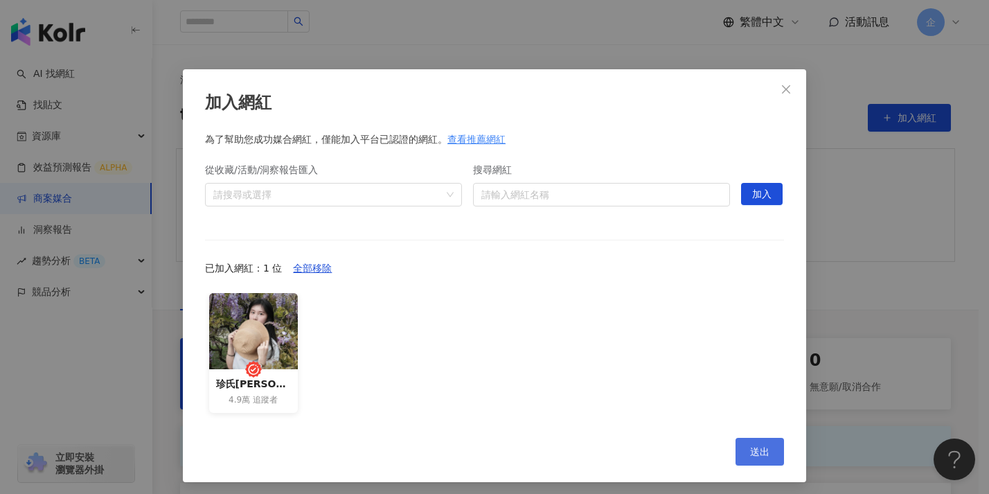
click at [740, 452] on button "送出" at bounding box center [760, 452] width 48 height 28
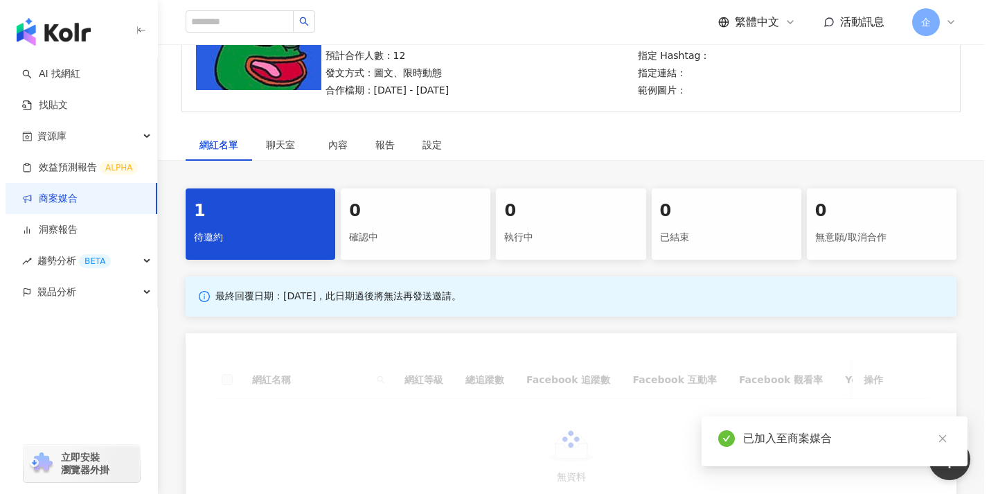
scroll to position [318, 0]
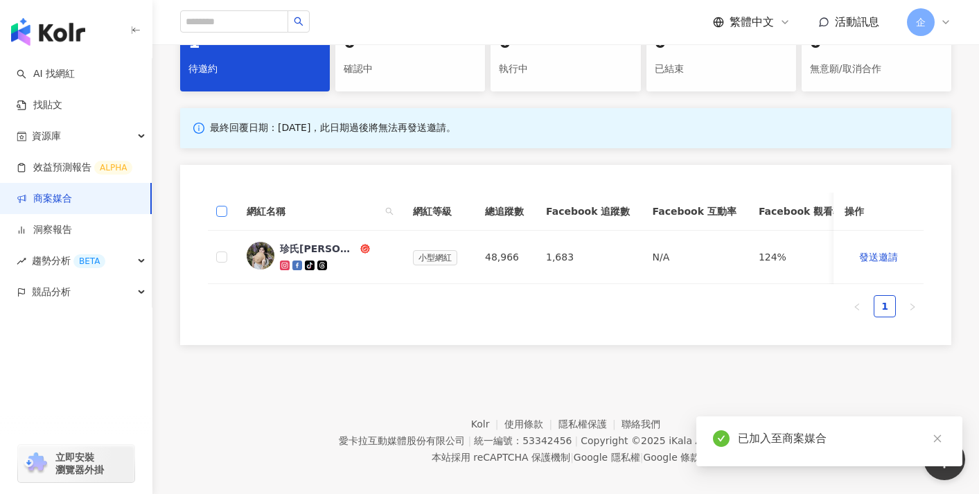
click at [220, 204] on label at bounding box center [221, 211] width 11 height 15
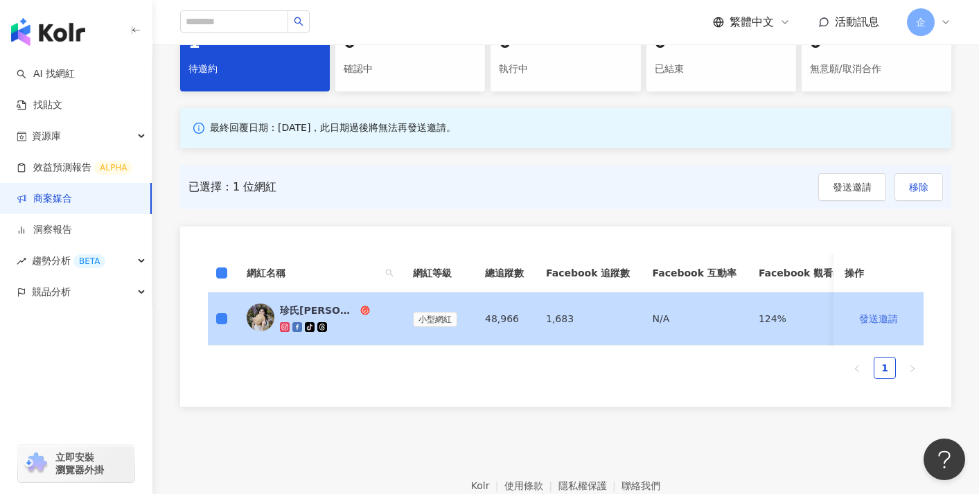
click at [876, 317] on span "發送邀請" at bounding box center [878, 318] width 39 height 11
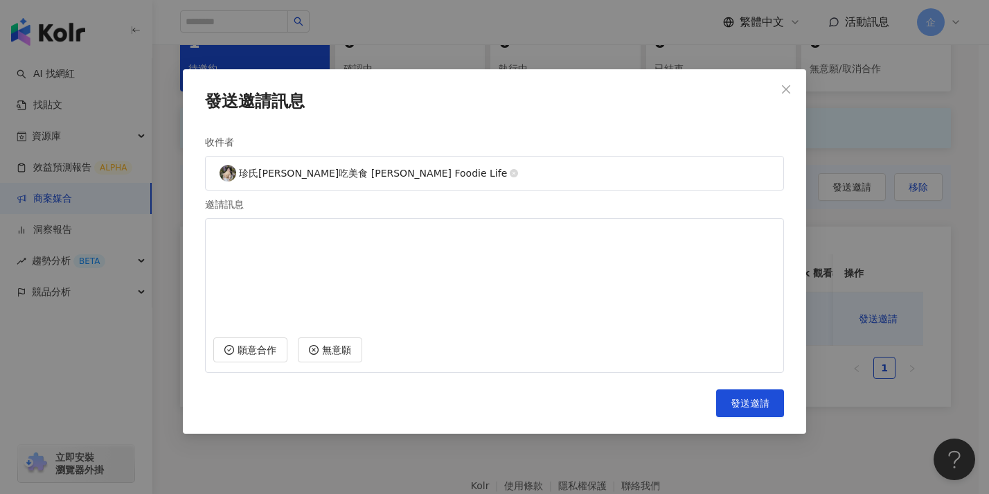
click at [635, 288] on textarea at bounding box center [494, 276] width 562 height 103
type textarea "*"
type textarea "****"
click at [739, 402] on span "發送邀請" at bounding box center [750, 403] width 39 height 11
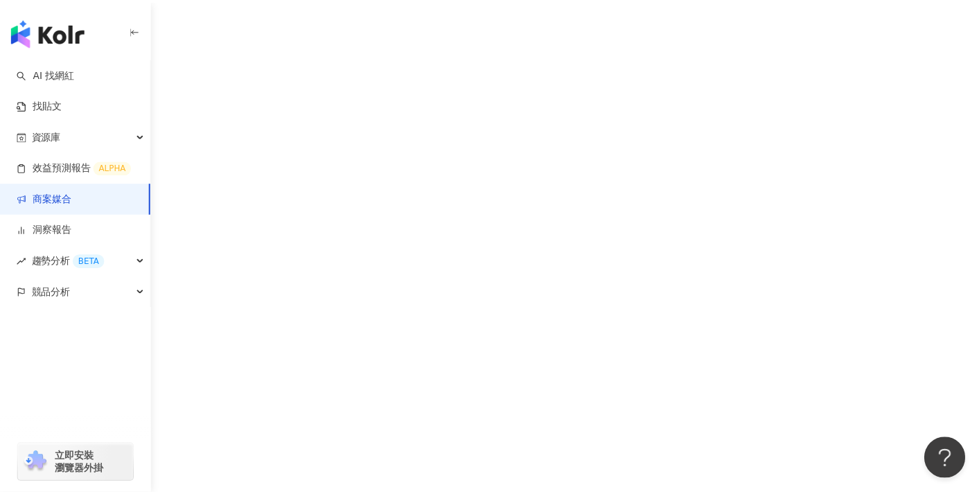
scroll to position [64, 0]
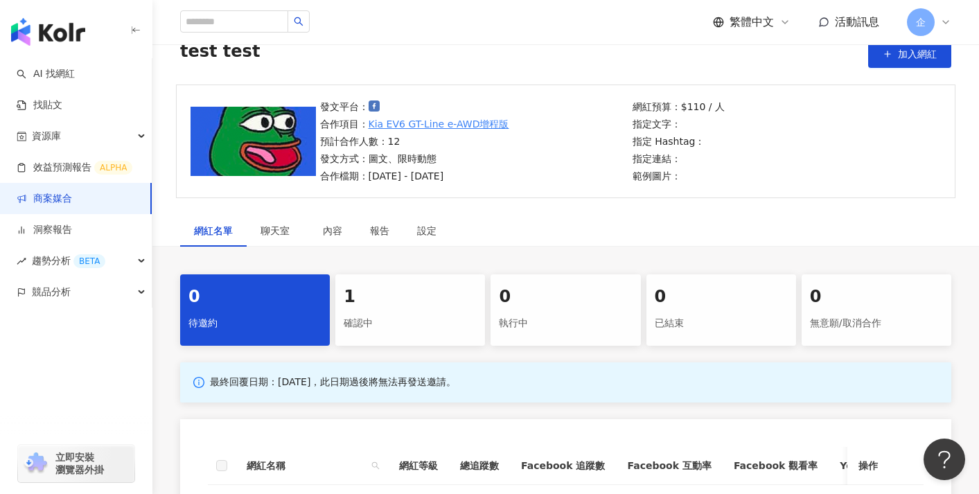
click at [426, 296] on div "1" at bounding box center [410, 297] width 133 height 24
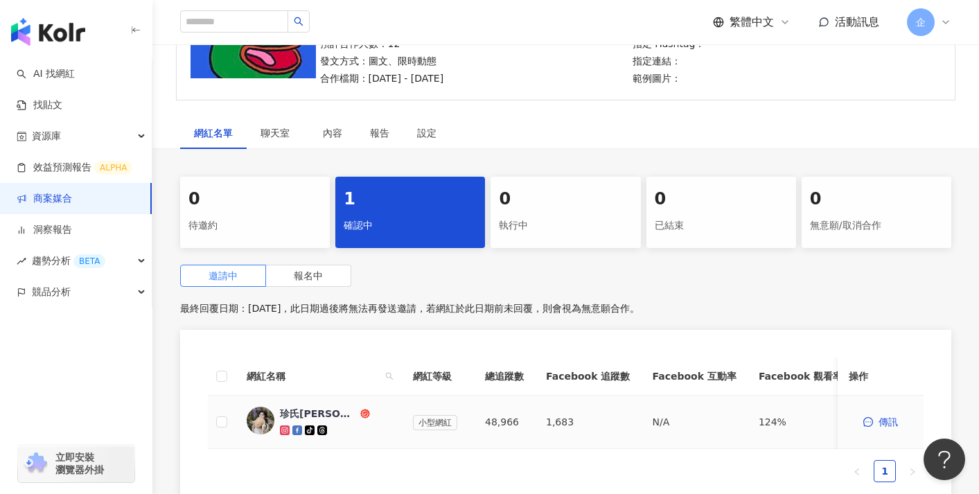
scroll to position [235, 0]
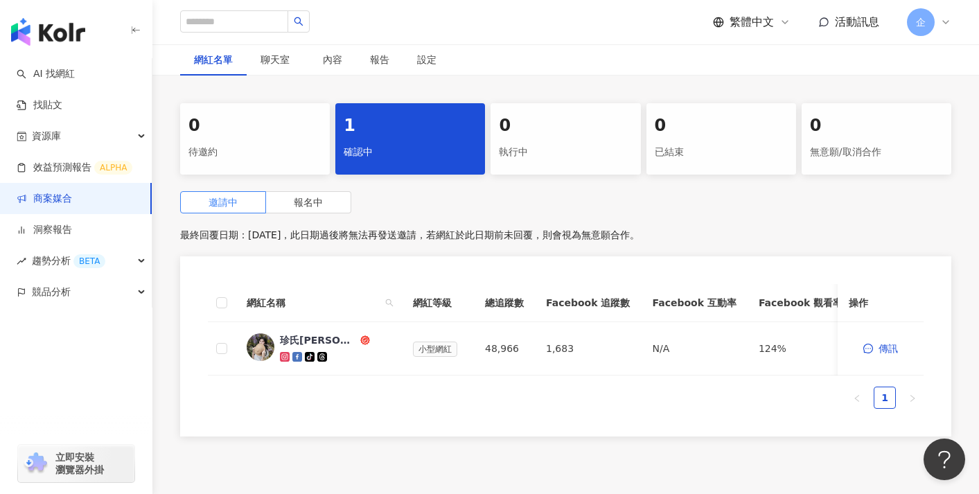
click at [227, 300] on th at bounding box center [222, 303] width 28 height 38
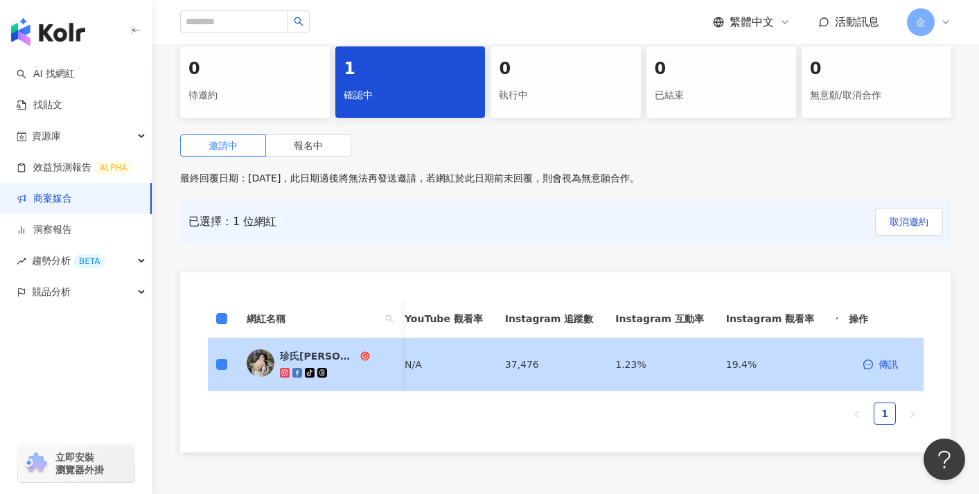
scroll to position [204, 0]
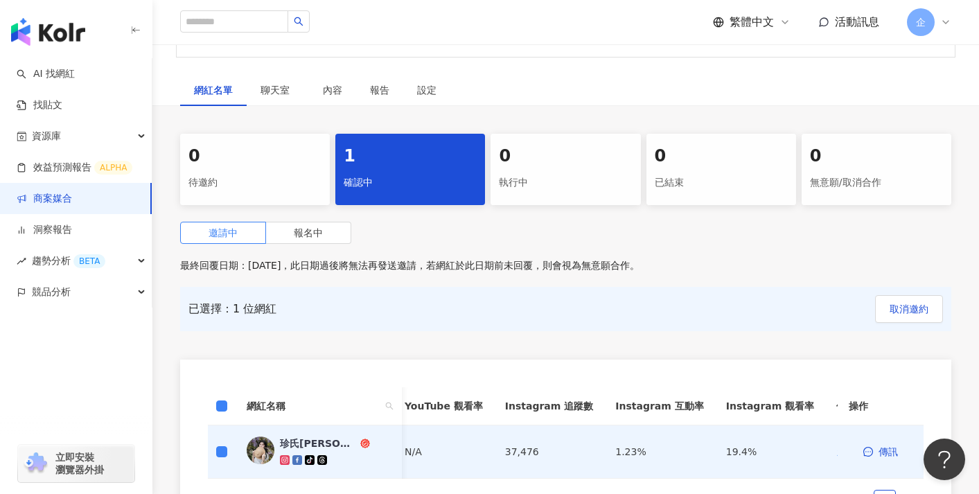
click at [540, 291] on div "已選擇：1 位網紅 取消邀約" at bounding box center [565, 309] width 771 height 44
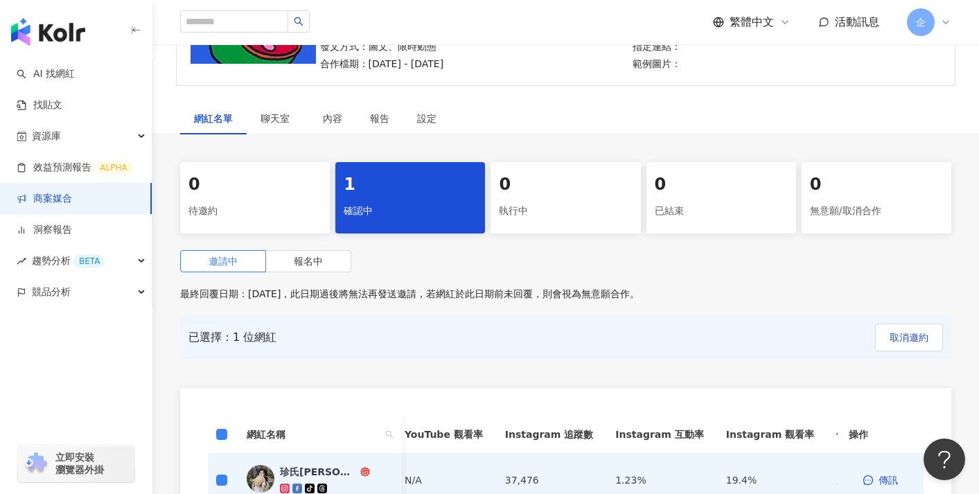
scroll to position [172, 0]
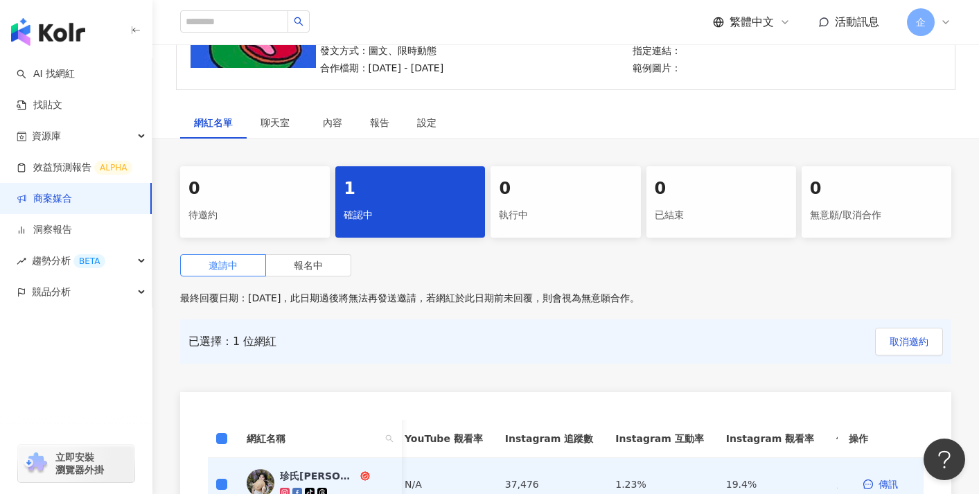
click at [930, 33] on div "企" at bounding box center [929, 22] width 44 height 28
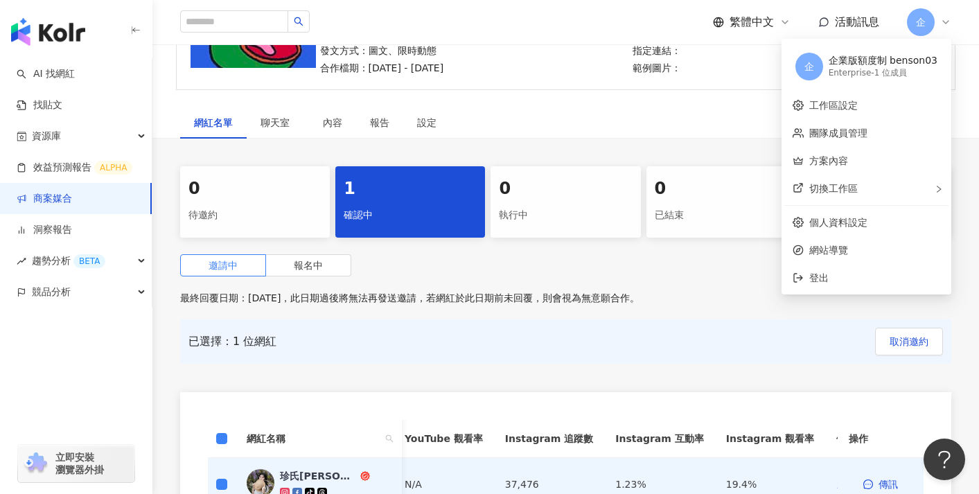
click at [517, 154] on div "網紅名單 聊天室 內容 報告 設定 0 待邀約 1 確認中 0 執行中 0 已結束 0 無意願/取消合作 邀請中 報名中 最終回覆日期：2025/9/30，此…" at bounding box center [565, 344] width 826 height 474
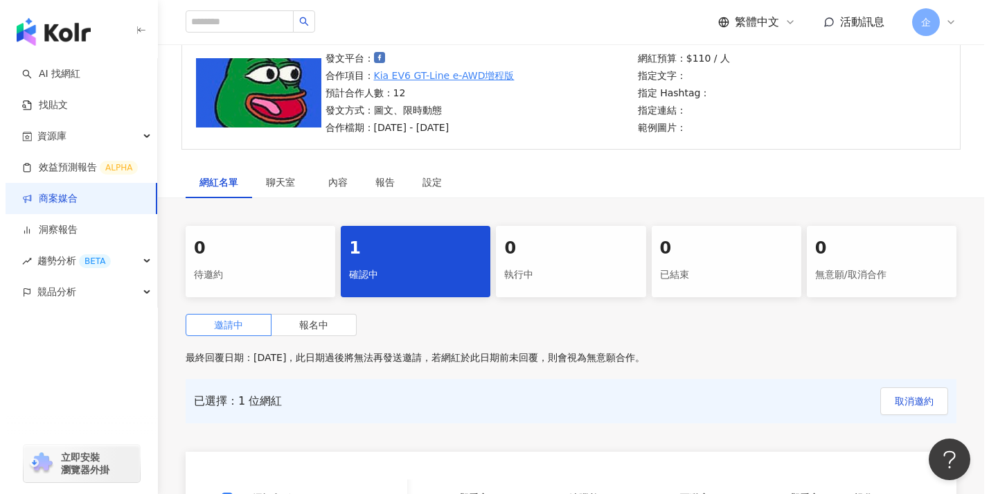
scroll to position [60, 0]
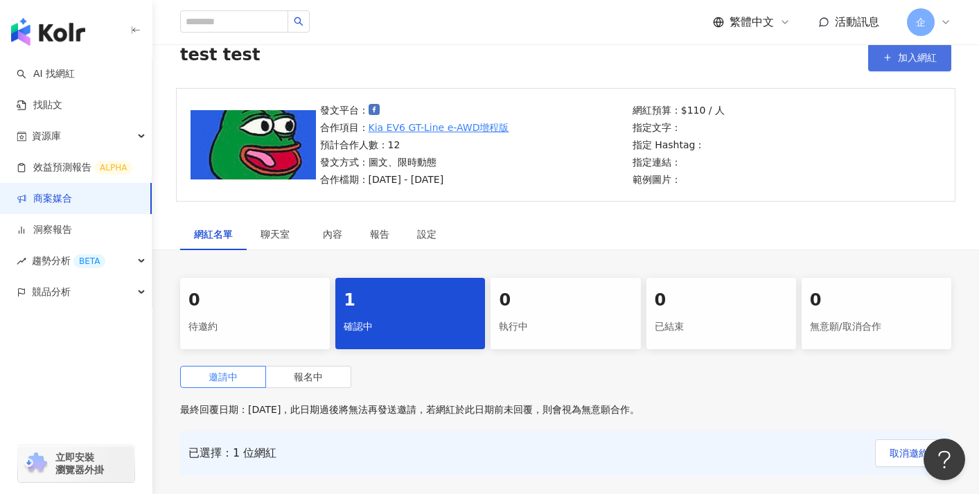
click at [886, 60] on icon "button" at bounding box center [887, 58] width 10 height 10
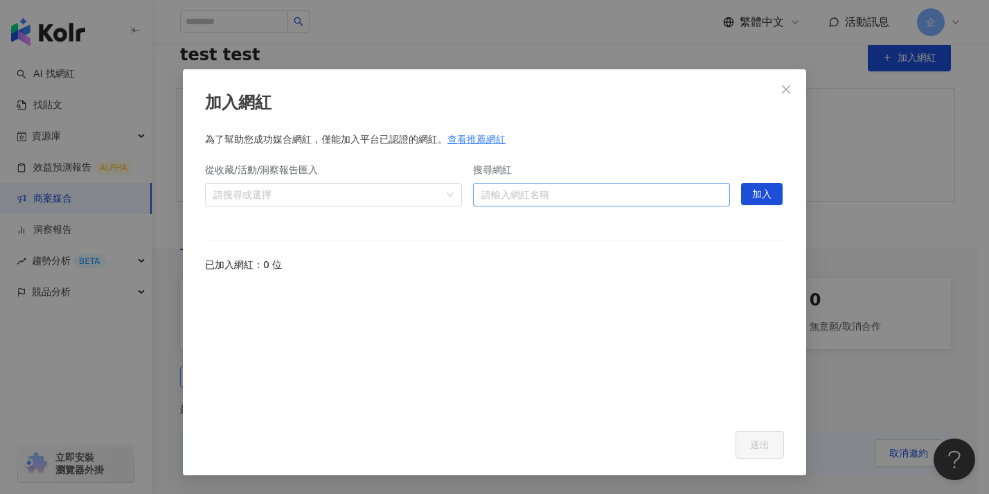
click at [658, 186] on input "搜尋網紅" at bounding box center [601, 195] width 240 height 22
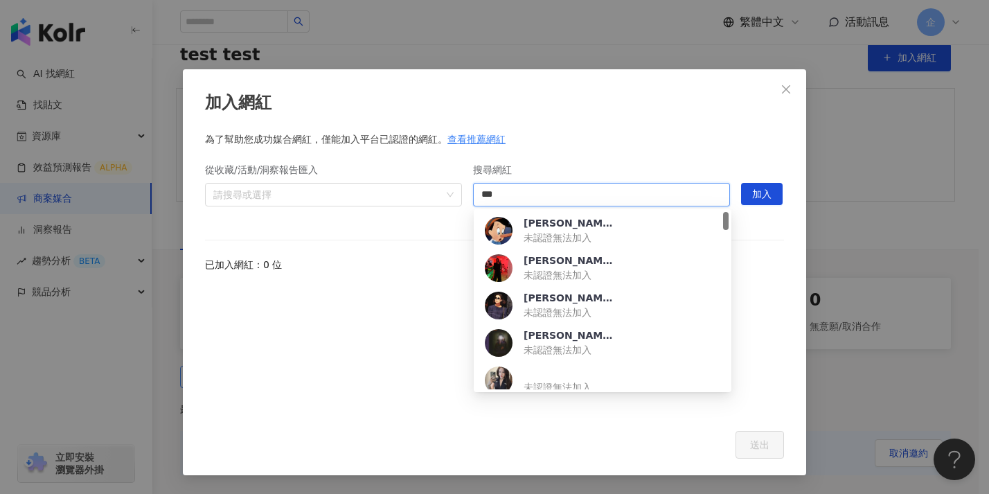
click at [638, 232] on div "jay 未認證無法加入" at bounding box center [603, 230] width 236 height 29
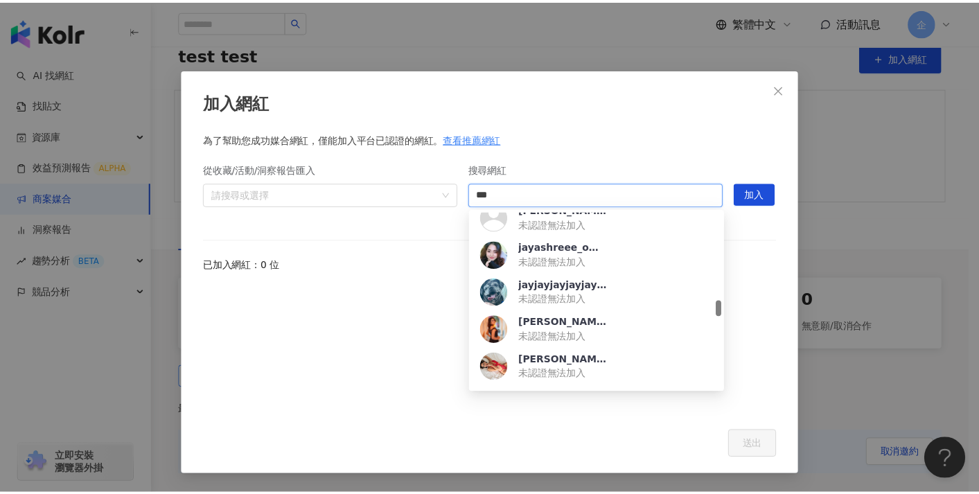
scroll to position [957, 0]
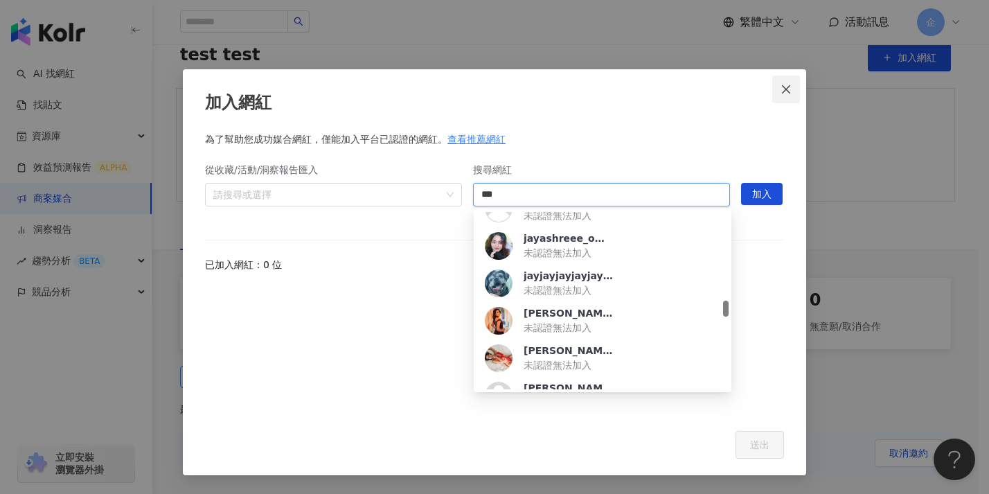
type input "***"
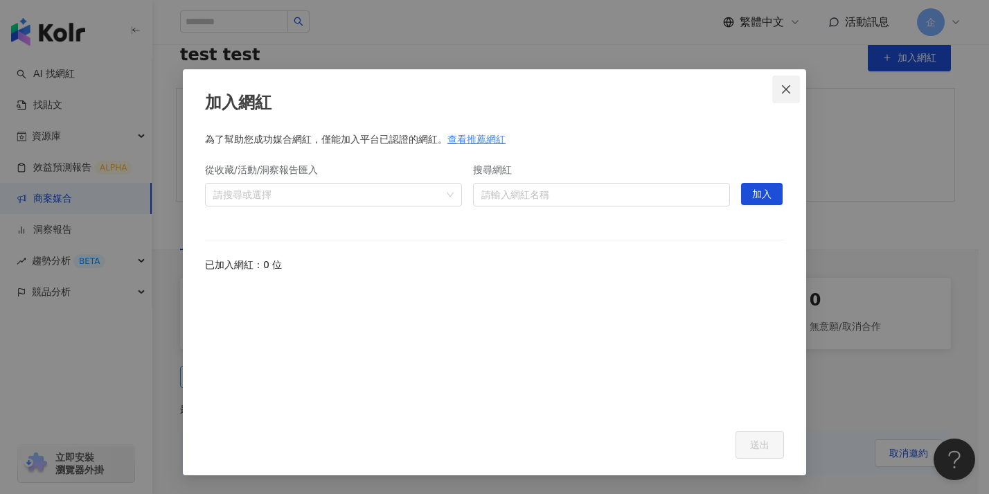
click at [792, 89] on icon "close" at bounding box center [786, 89] width 11 height 11
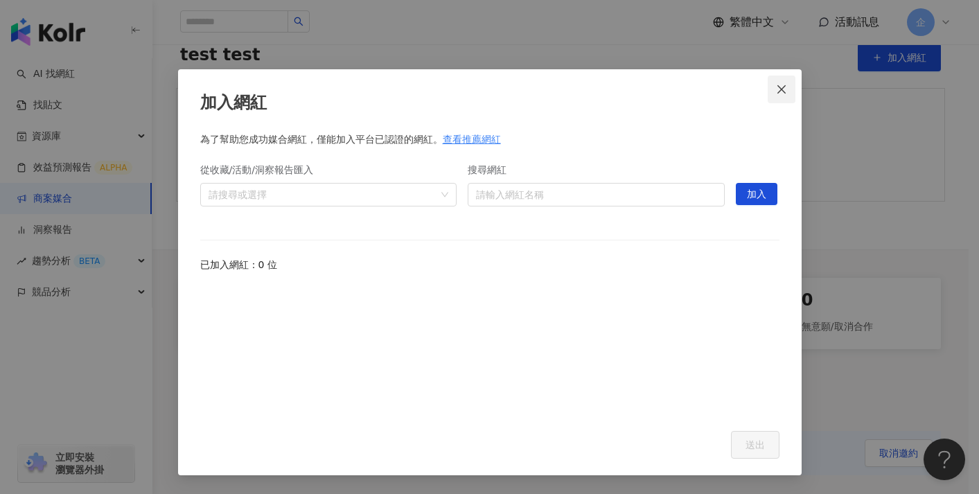
scroll to position [0, 650]
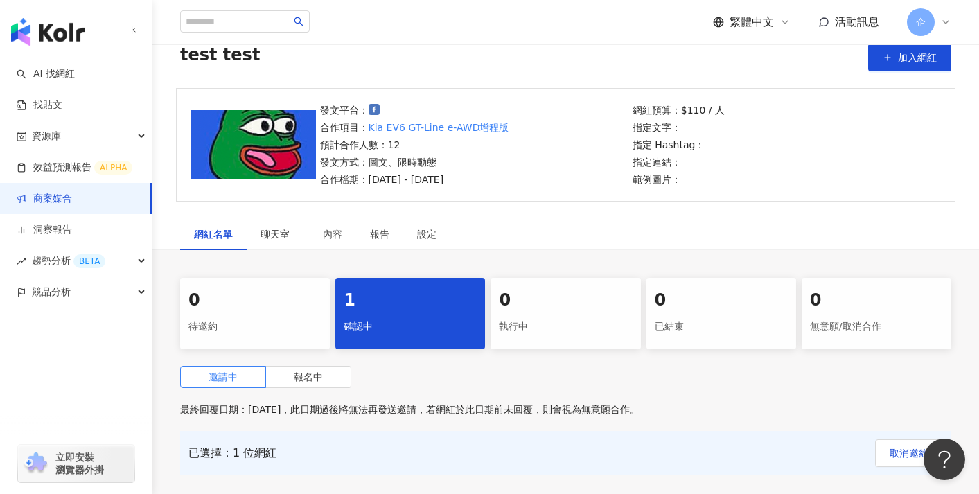
click at [931, 23] on span "企" at bounding box center [921, 22] width 28 height 28
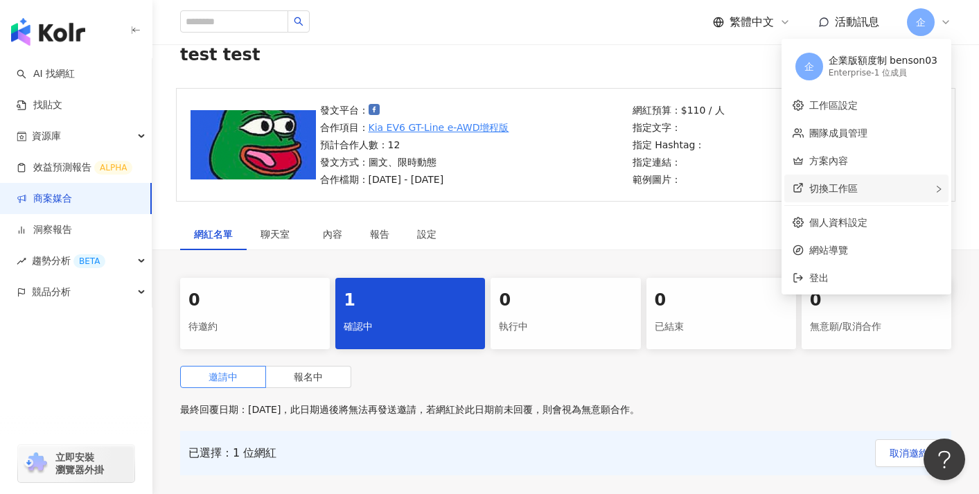
click at [881, 197] on div "切換工作區" at bounding box center [866, 189] width 164 height 28
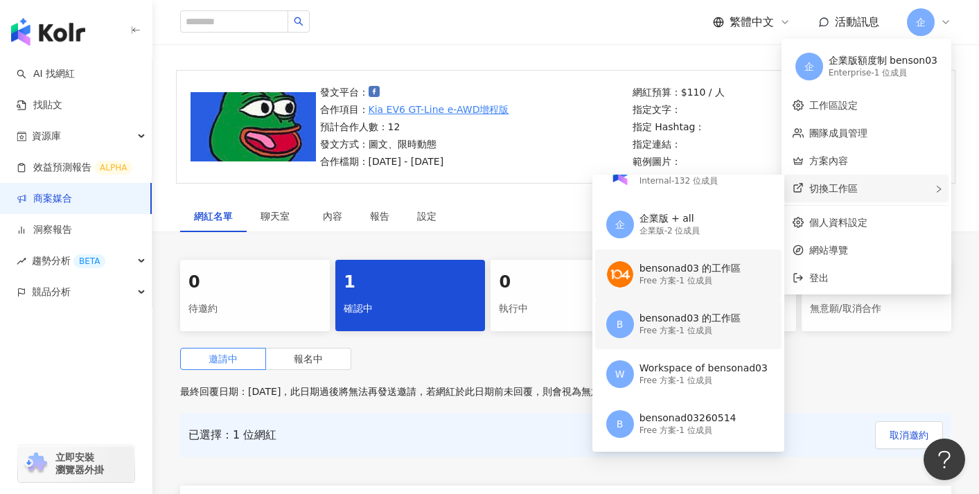
scroll to position [22, 0]
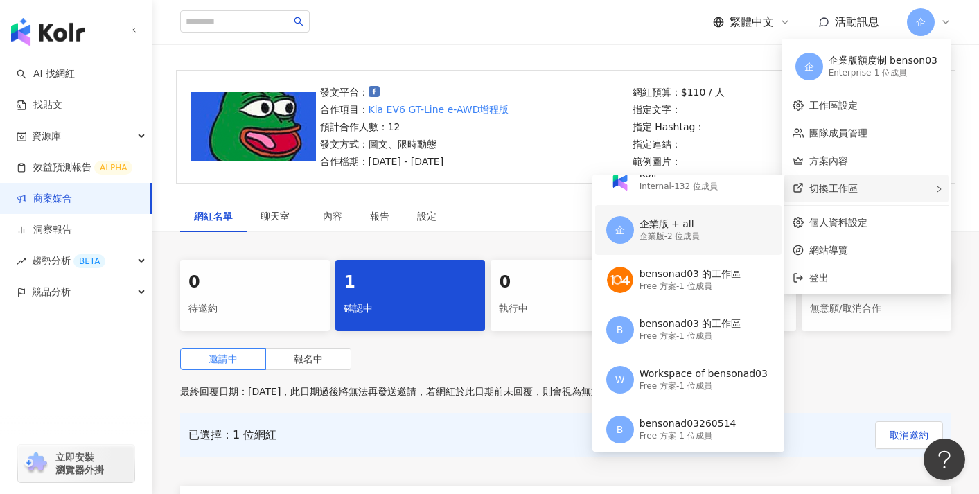
click at [716, 242] on div "企 企業版 + all 企業版 - 2 位成員" at bounding box center [686, 230] width 161 height 50
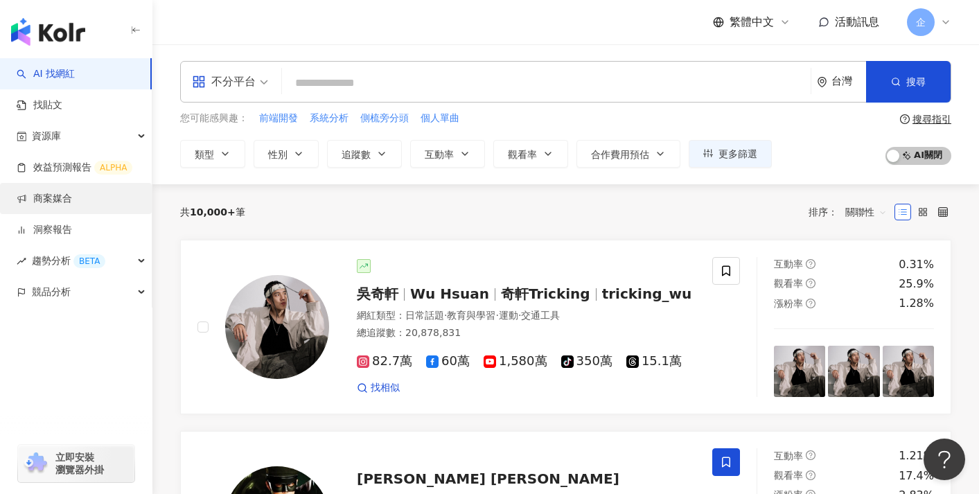
click at [72, 196] on link "商案媒合" at bounding box center [44, 199] width 55 height 14
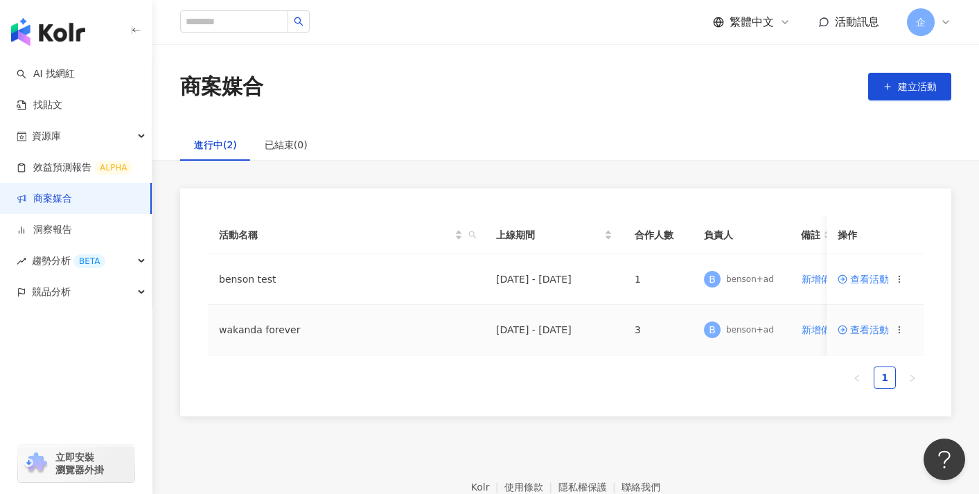
click at [855, 330] on span "查看活動" at bounding box center [862, 330] width 51 height 10
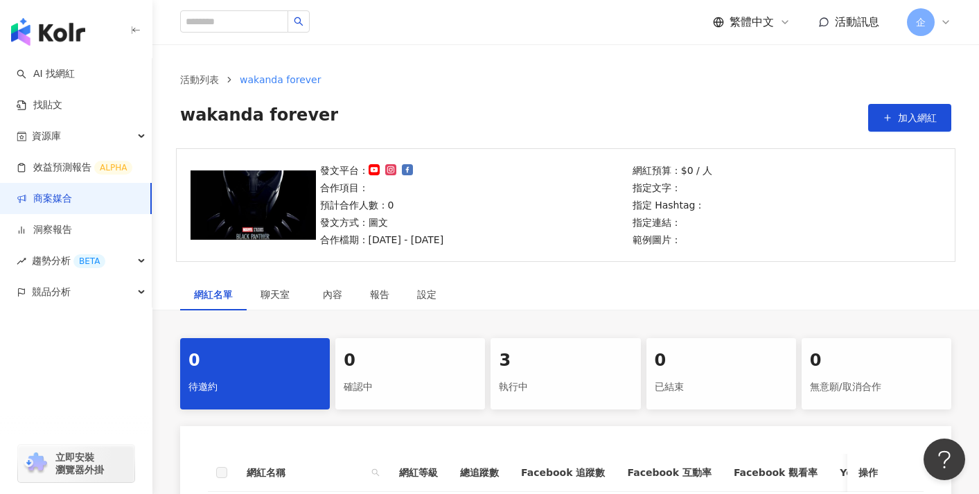
click at [541, 371] on div "3" at bounding box center [565, 361] width 133 height 24
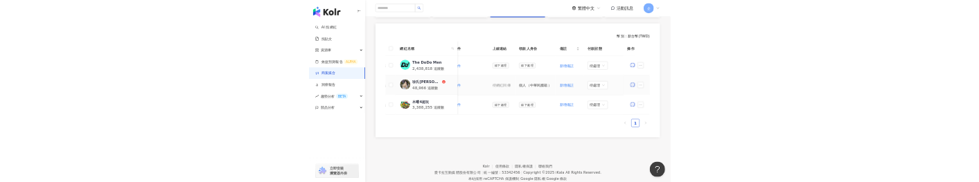
scroll to position [0, 664]
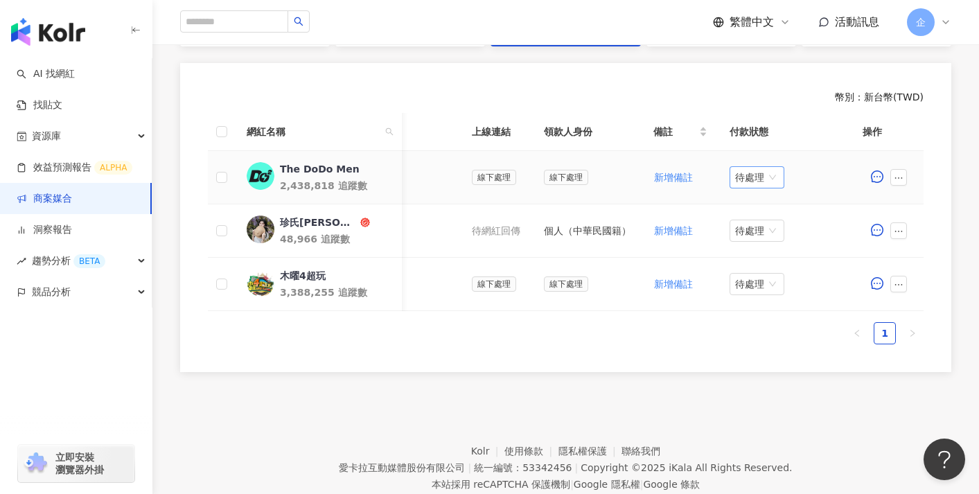
click at [752, 178] on span "待處理" at bounding box center [757, 177] width 44 height 21
click at [755, 226] on div "處理中" at bounding box center [754, 229] width 39 height 15
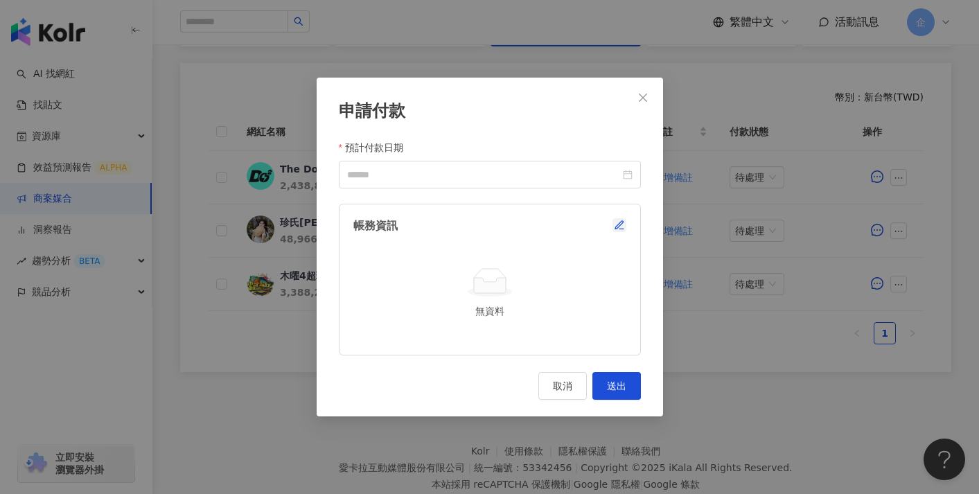
click at [619, 222] on icon "button" at bounding box center [619, 225] width 11 height 11
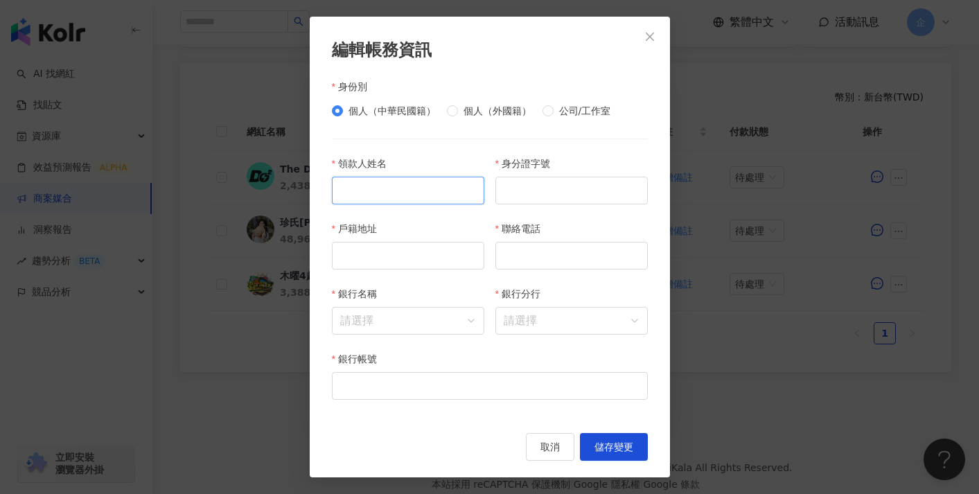
click at [468, 199] on input "領款人姓名" at bounding box center [408, 191] width 152 height 28
type input "******"
click at [549, 196] on input "身分證字號" at bounding box center [571, 191] width 152 height 28
type input "*********"
click at [523, 254] on input "聯絡電話" at bounding box center [571, 256] width 152 height 28
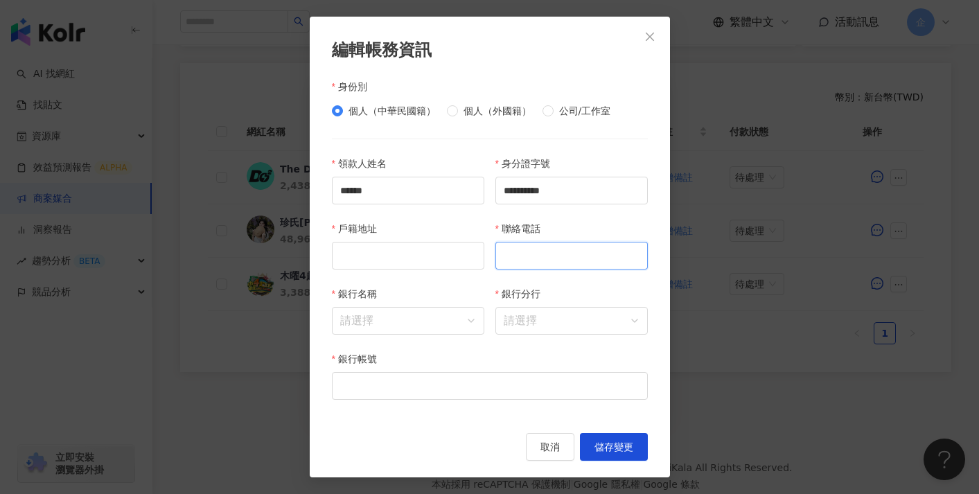
type input "**********"
click at [389, 271] on div "戶籍地址" at bounding box center [407, 253] width 163 height 65
click at [400, 265] on input "戶籍地址" at bounding box center [408, 256] width 152 height 28
type input "**********"
click at [405, 324] on input "銀行名稱" at bounding box center [408, 321] width 136 height 26
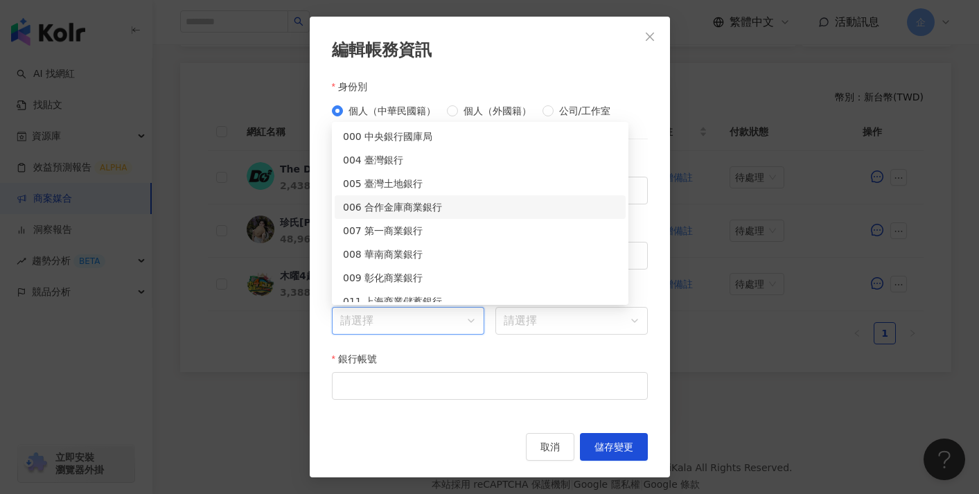
click at [429, 196] on div "006 合作金庫商業銀行" at bounding box center [480, 207] width 291 height 24
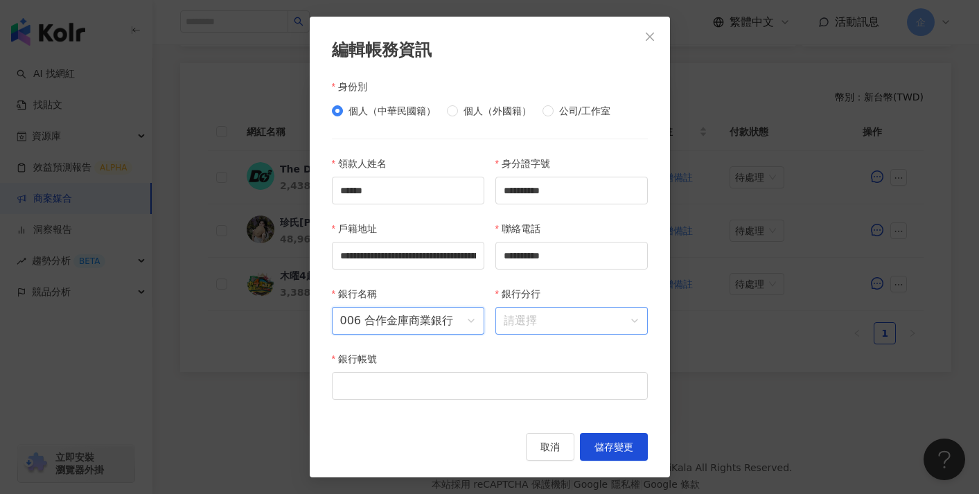
click at [539, 312] on input "銀行分行" at bounding box center [572, 321] width 136 height 26
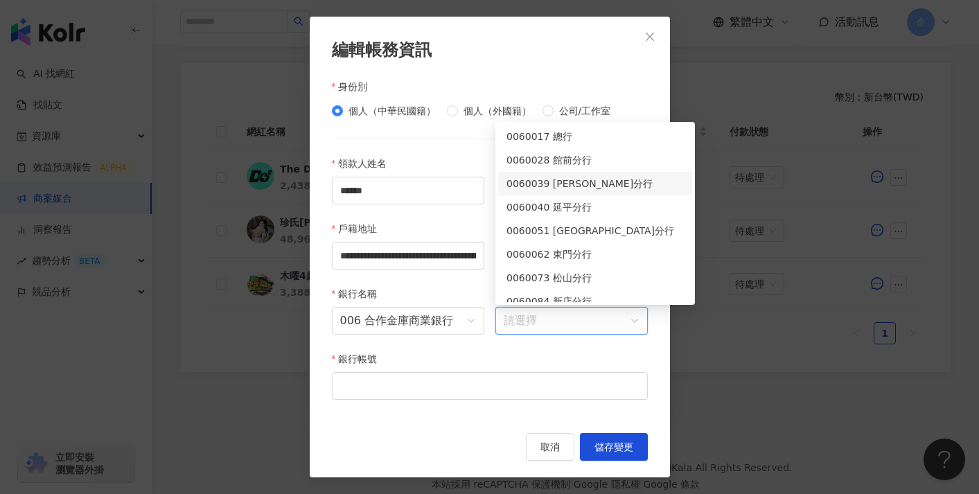
click at [556, 186] on div "0060039 西門分行" at bounding box center [594, 183] width 177 height 15
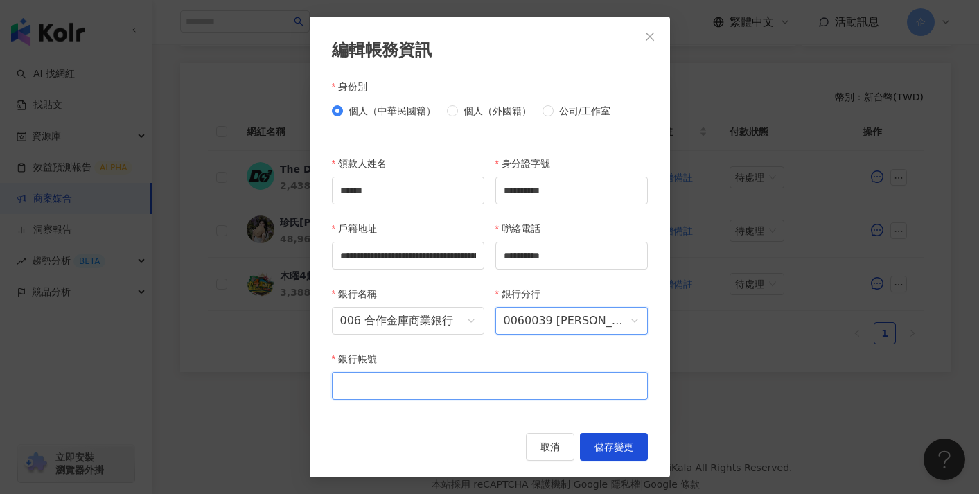
click at [468, 391] on input "銀行帳號" at bounding box center [490, 386] width 316 height 28
type input "**********"
click at [465, 423] on div "**********" at bounding box center [490, 247] width 360 height 461
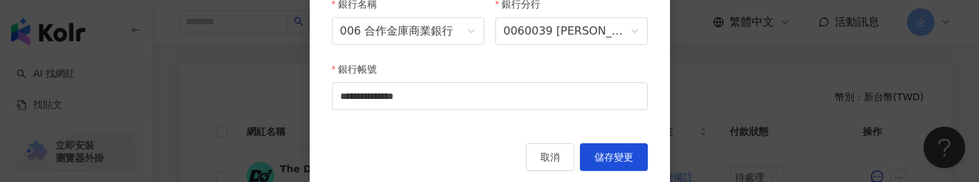
scroll to position [280, 0]
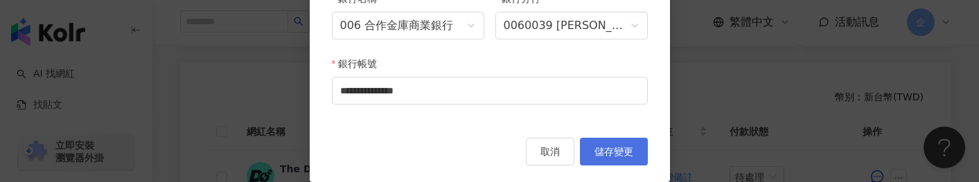
click at [594, 148] on span "儲存變更" at bounding box center [613, 151] width 39 height 11
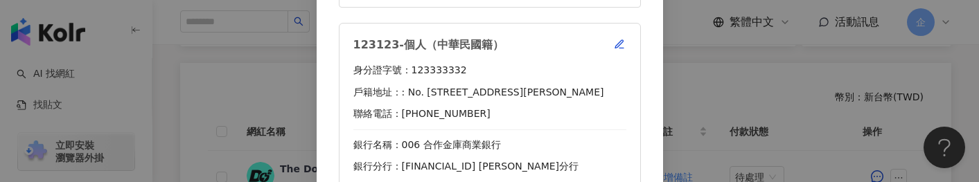
scroll to position [82, 0]
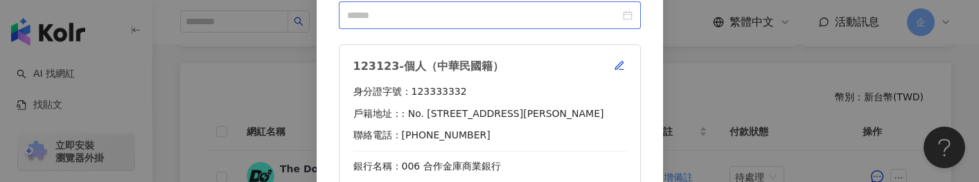
click at [619, 19] on div at bounding box center [489, 15] width 285 height 15
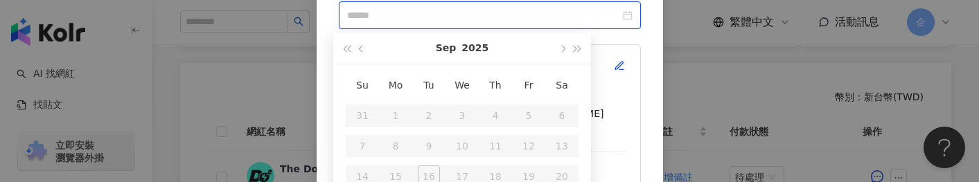
click at [628, 12] on div at bounding box center [490, 15] width 302 height 28
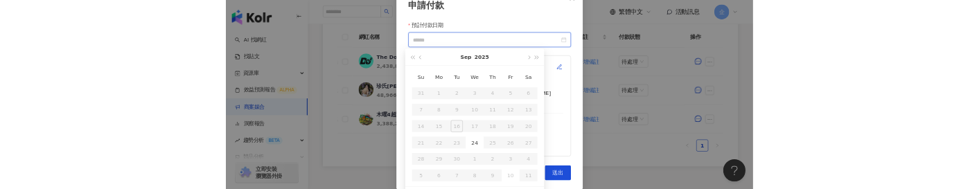
scroll to position [24, 0]
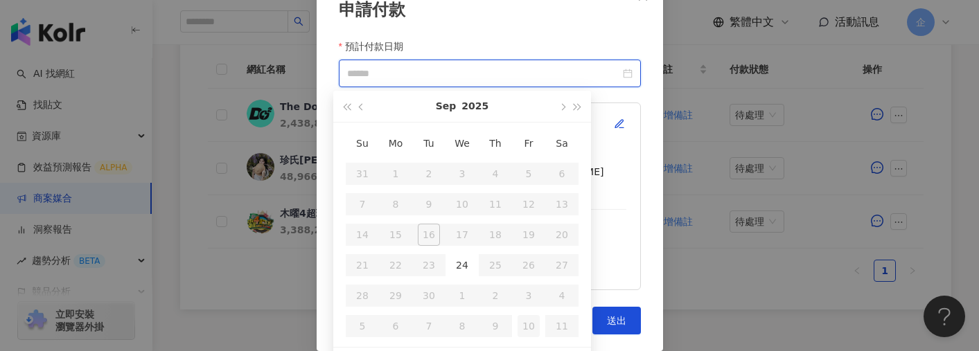
type input "**********"
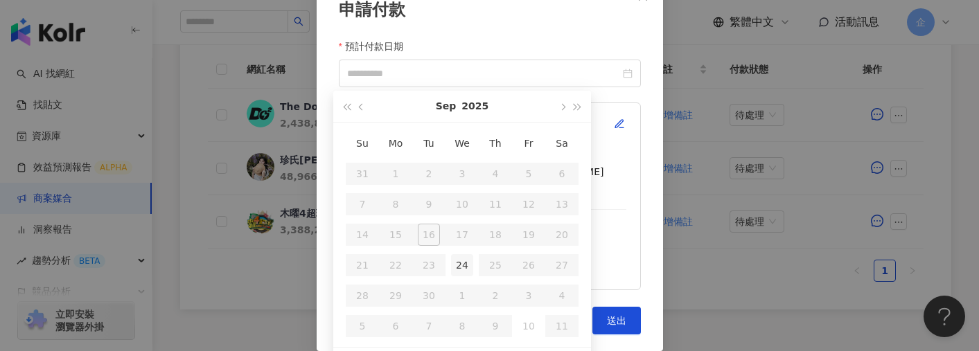
click at [466, 265] on div "24" at bounding box center [462, 265] width 22 height 22
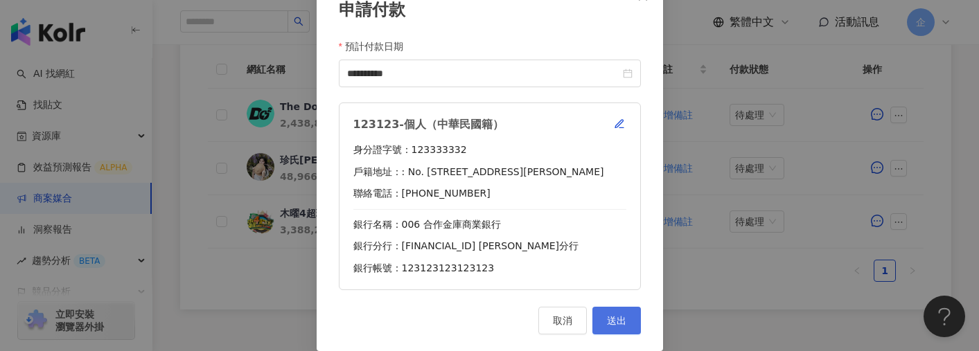
click at [607, 321] on span "送出" at bounding box center [616, 320] width 19 height 11
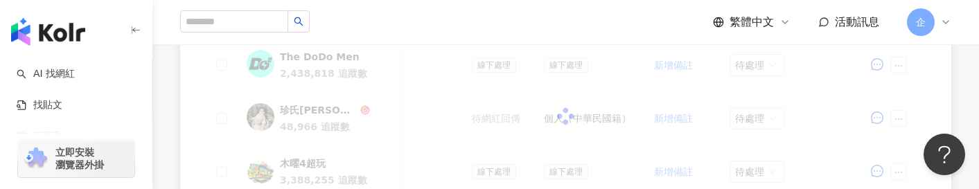
scroll to position [425, 0]
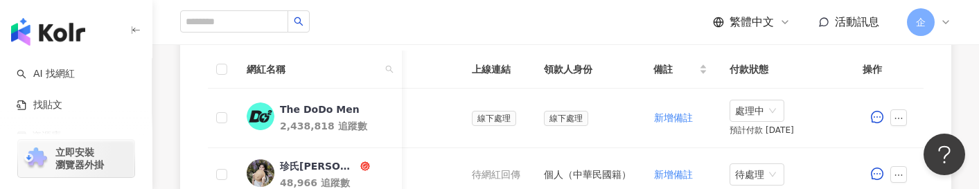
click at [485, 44] on header "繁體中文 活動訊息 企" at bounding box center [565, 22] width 826 height 45
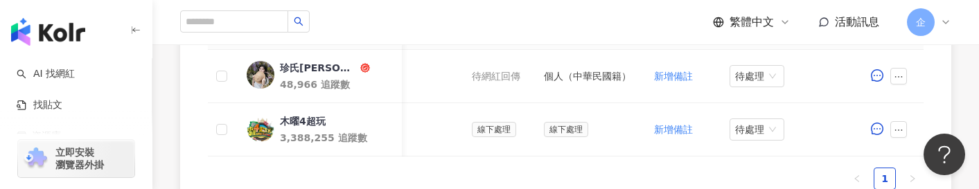
scroll to position [528, 0]
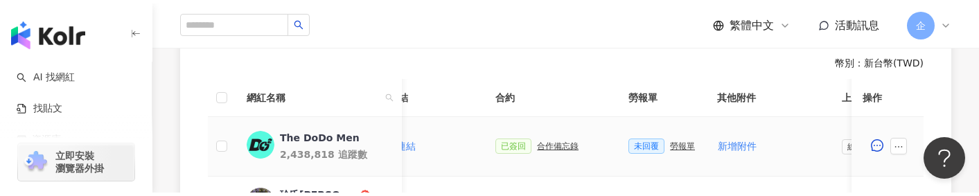
scroll to position [0, 309]
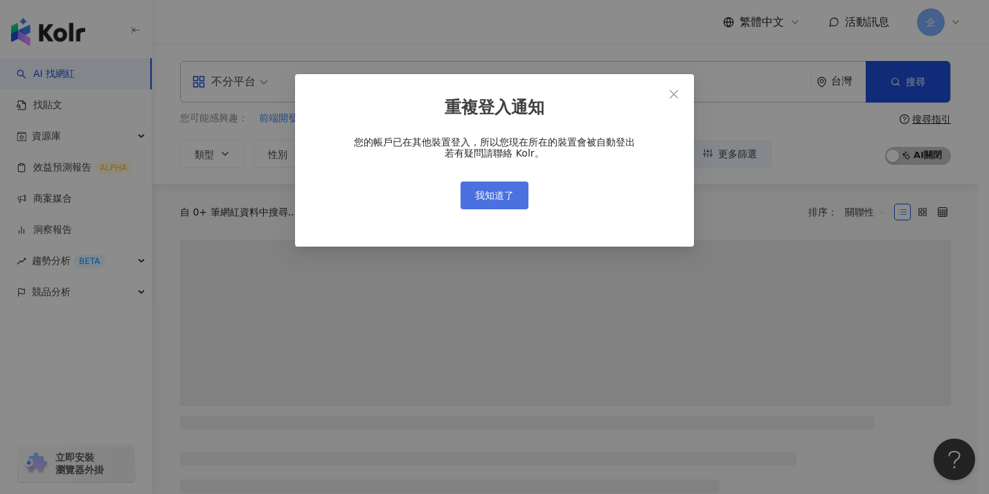
click at [477, 190] on span "我知道了" at bounding box center [494, 195] width 39 height 11
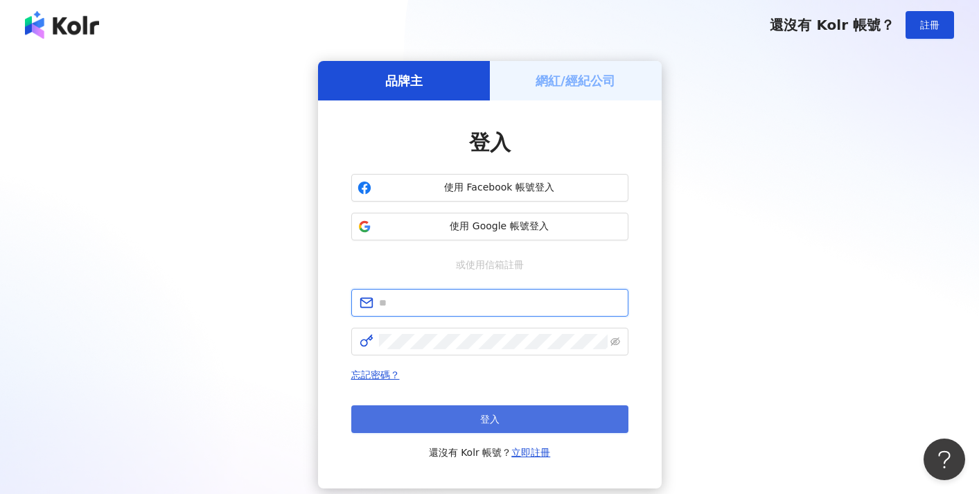
type input "**********"
click at [501, 414] on button "登入" at bounding box center [489, 419] width 277 height 28
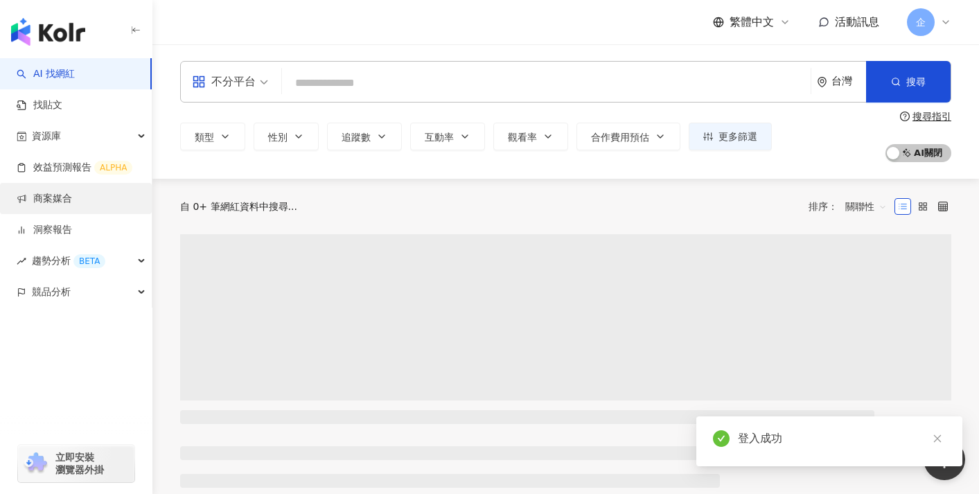
click at [66, 192] on link "商案媒合" at bounding box center [44, 199] width 55 height 14
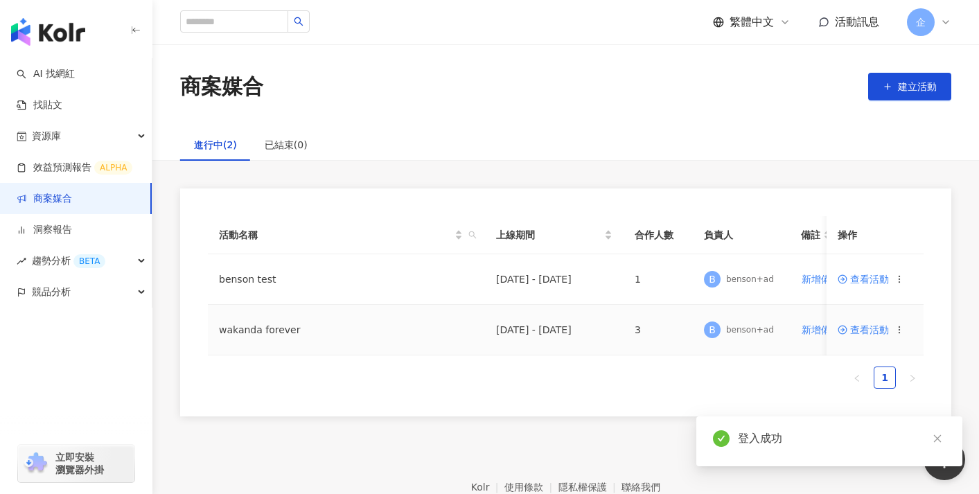
click at [871, 330] on span "查看活動" at bounding box center [862, 330] width 51 height 10
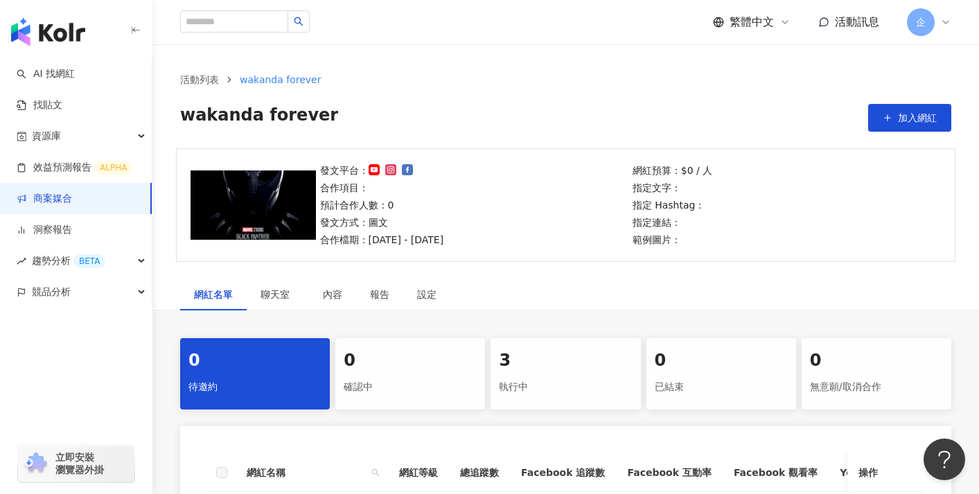
click at [541, 362] on div "3" at bounding box center [565, 361] width 133 height 24
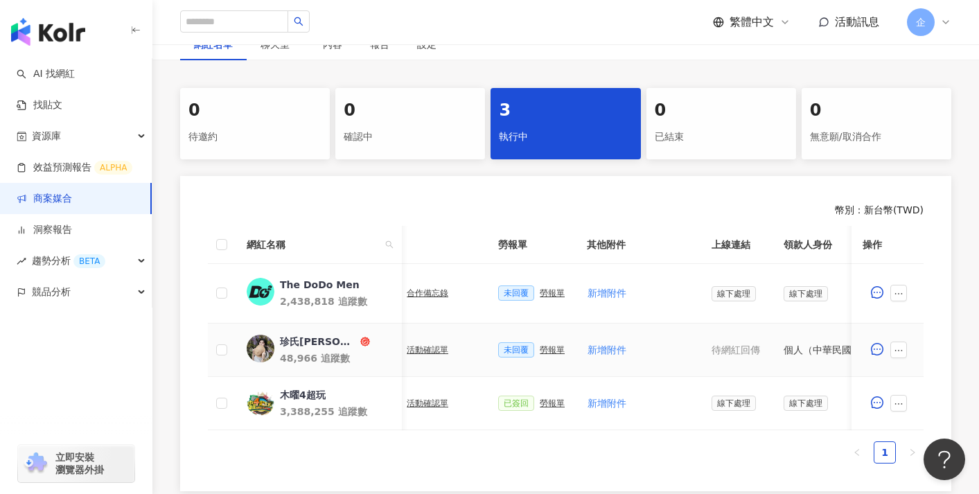
scroll to position [0, 581]
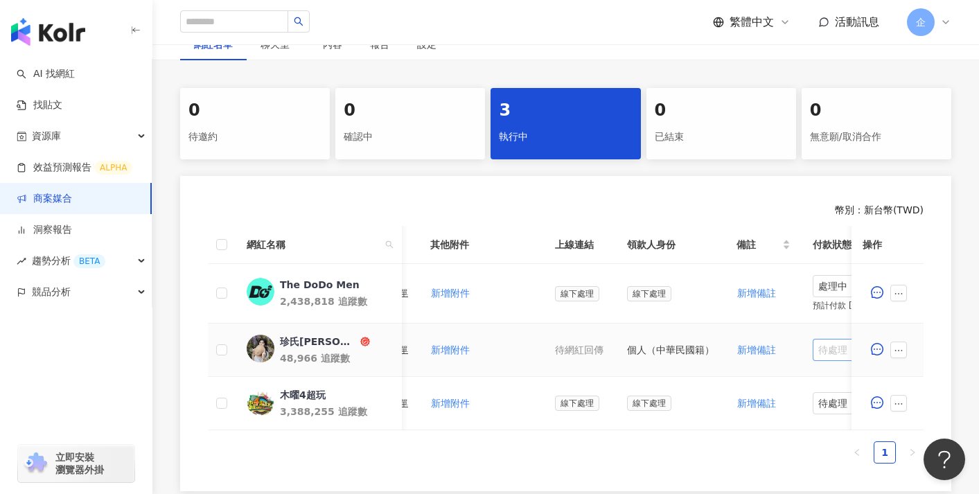
click at [830, 344] on span "待處理" at bounding box center [840, 349] width 44 height 21
click at [830, 281] on span "處理中" at bounding box center [840, 286] width 44 height 21
click at [831, 337] on div "處理中" at bounding box center [837, 337] width 39 height 15
click at [821, 285] on span "處理中" at bounding box center [840, 286] width 44 height 21
click at [821, 303] on div "待處理" at bounding box center [837, 315] width 55 height 24
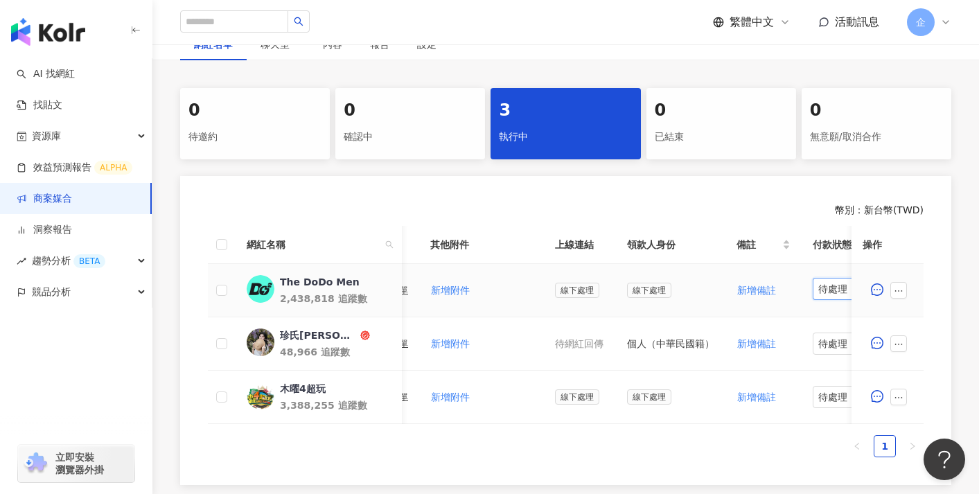
click at [836, 292] on span "待處理" at bounding box center [840, 288] width 44 height 21
click at [827, 335] on div "處理中" at bounding box center [837, 340] width 39 height 15
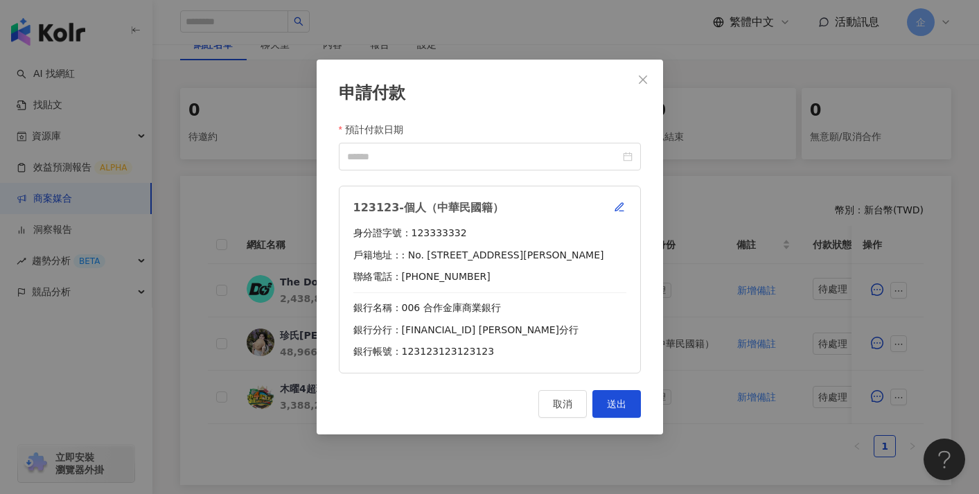
click at [610, 197] on div "123123-個人（中華民國籍） 身分證字號：123333332 戶籍地址：: No. 8, Lane 71, Section 2, Minquan East…" at bounding box center [490, 280] width 302 height 188
click at [616, 208] on icon "button" at bounding box center [619, 207] width 8 height 8
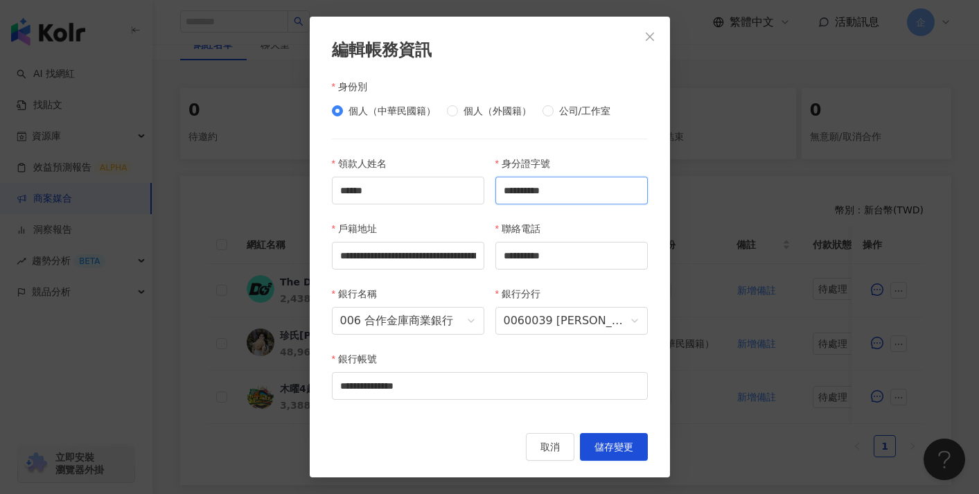
click at [580, 178] on input "*********" at bounding box center [571, 191] width 152 height 28
click at [586, 192] on input "*********" at bounding box center [571, 191] width 152 height 28
click at [617, 443] on span "儲存變更" at bounding box center [613, 446] width 39 height 11
click at [604, 199] on input "*********" at bounding box center [571, 191] width 152 height 28
click at [625, 233] on div "聯絡電話" at bounding box center [571, 231] width 152 height 21
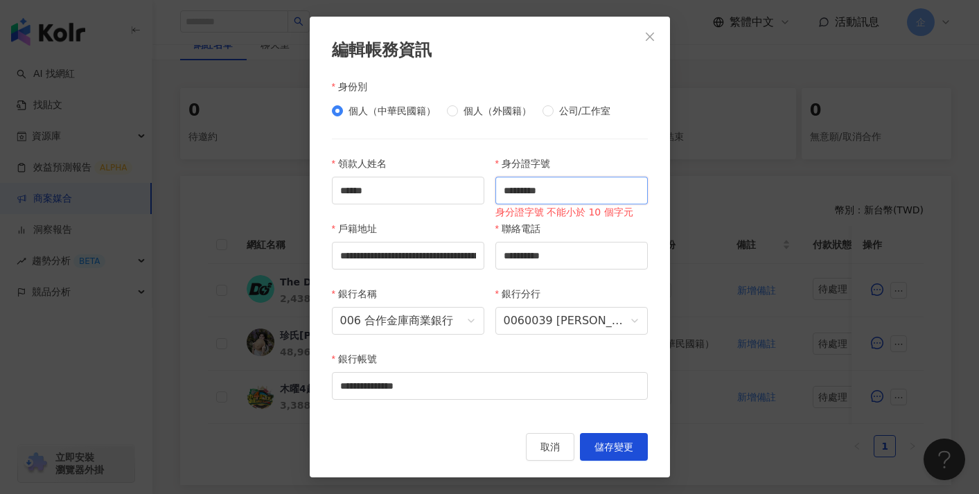
click at [583, 193] on input "*********" at bounding box center [571, 191] width 152 height 28
click at [480, 222] on div "戶籍地址" at bounding box center [408, 231] width 152 height 21
click at [531, 198] on input "********" at bounding box center [571, 191] width 152 height 28
type input "**********"
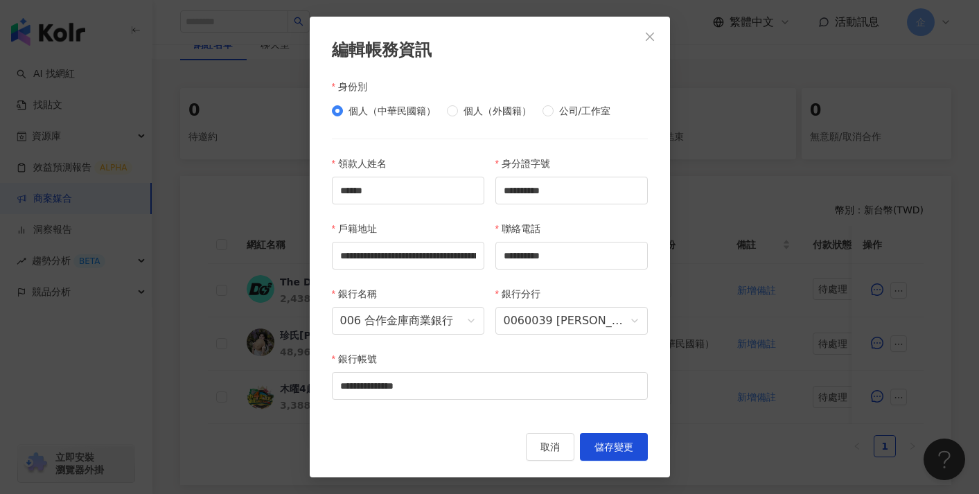
click at [605, 221] on div "聯絡電話" at bounding box center [571, 231] width 152 height 21
click at [561, 451] on button "取消" at bounding box center [550, 447] width 48 height 28
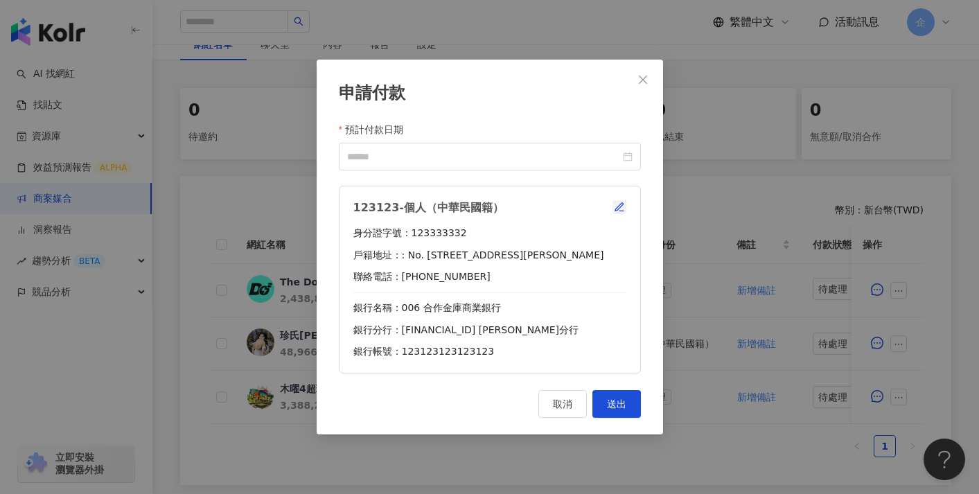
click at [619, 206] on icon "button" at bounding box center [619, 207] width 11 height 11
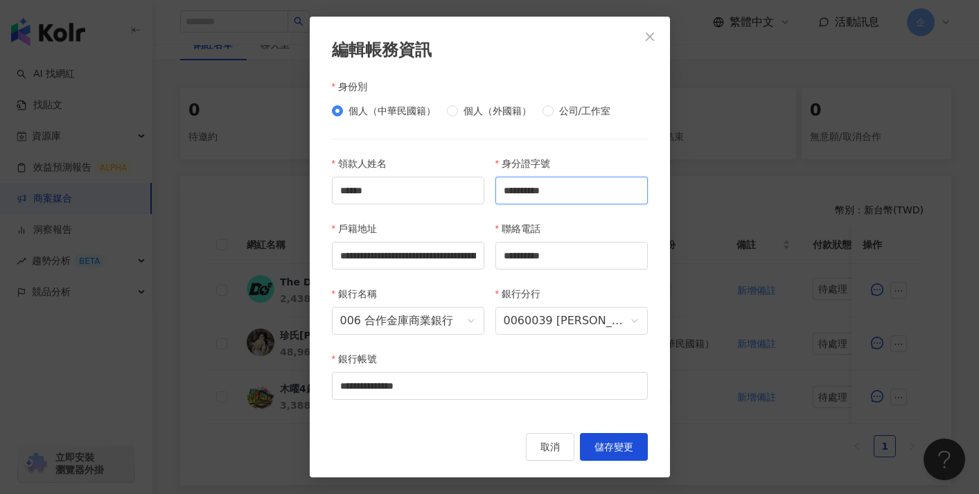
click at [582, 193] on input "*********" at bounding box center [571, 191] width 152 height 28
type input "**********"
click at [614, 437] on button "儲存變更" at bounding box center [614, 447] width 68 height 28
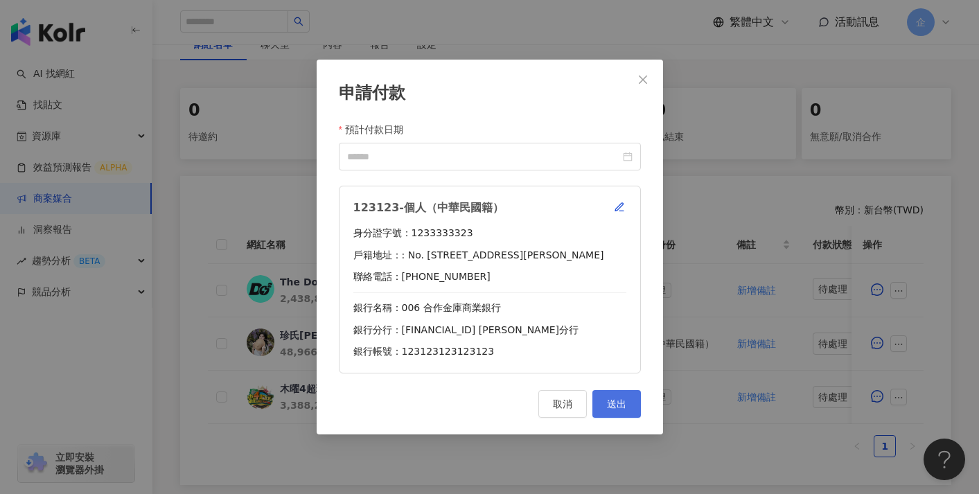
click at [628, 405] on button "送出" at bounding box center [616, 404] width 48 height 28
click at [623, 161] on div at bounding box center [489, 156] width 285 height 15
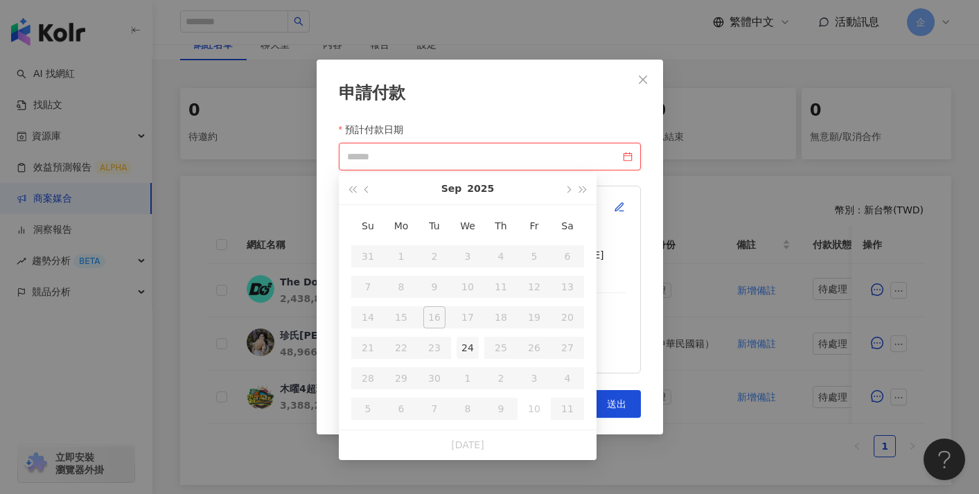
type input "**********"
click at [475, 346] on div "24" at bounding box center [467, 348] width 22 height 22
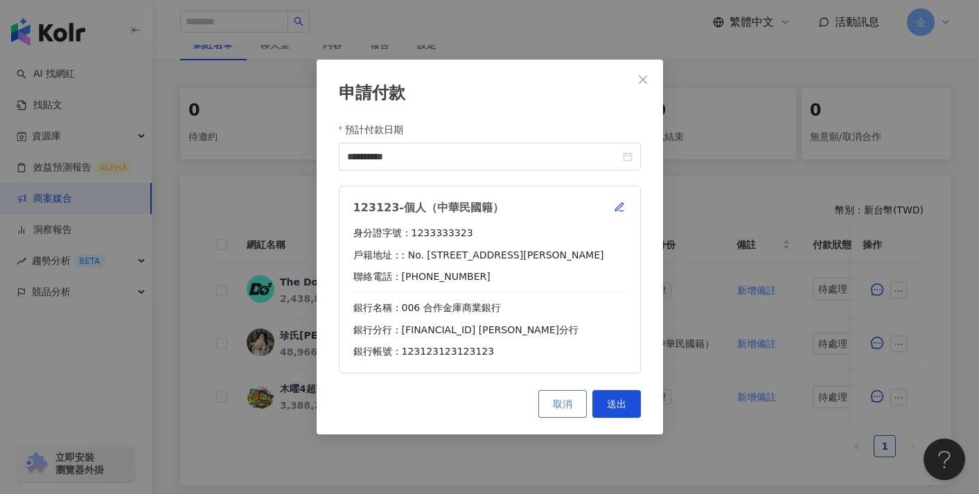
click at [586, 404] on button "取消" at bounding box center [562, 404] width 48 height 28
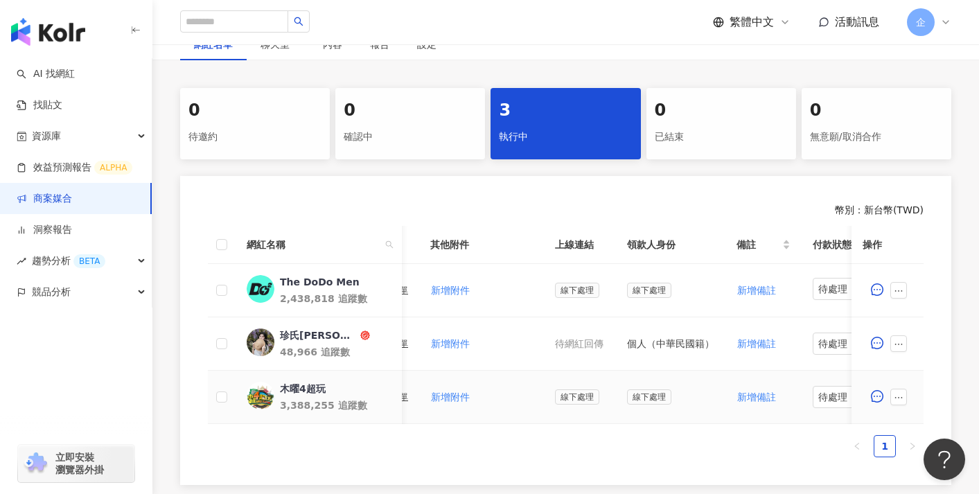
click at [586, 404] on span "線下處理" at bounding box center [577, 396] width 44 height 15
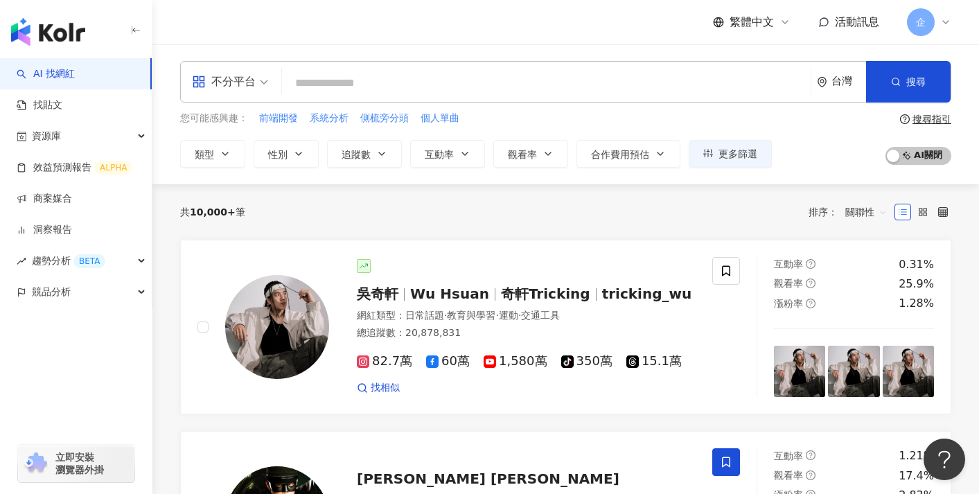
click at [684, 319] on div "網紅類型 ： 日常話題 · 教育與學習 · 運動 · 交通工具" at bounding box center [526, 316] width 339 height 14
click at [62, 107] on link "找貼文" at bounding box center [40, 105] width 46 height 14
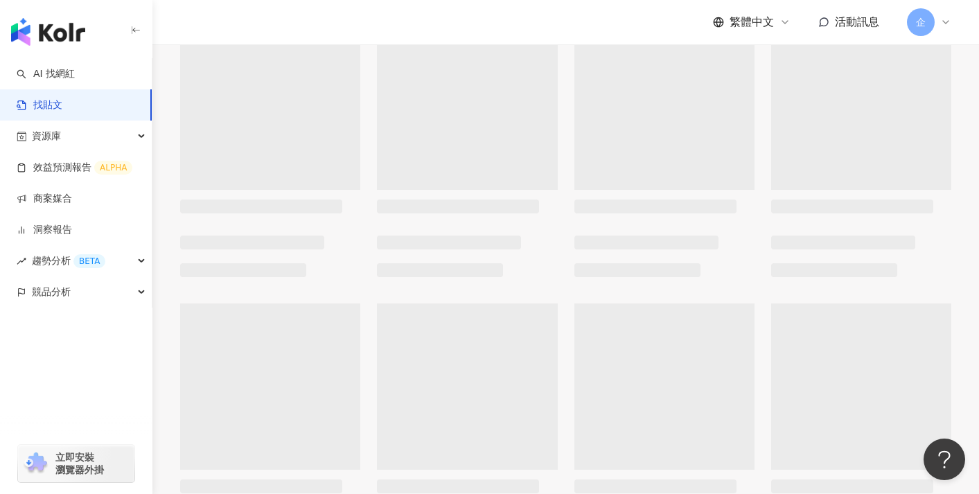
scroll to position [518, 0]
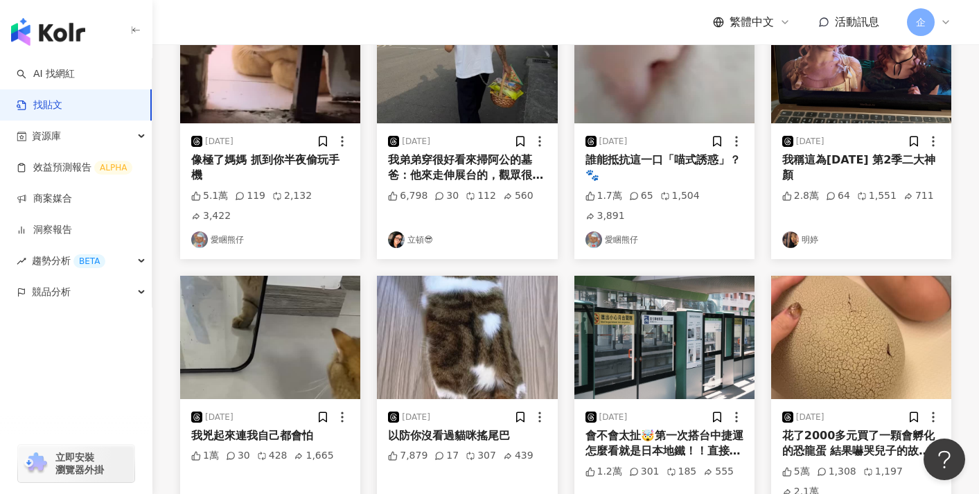
click at [415, 231] on link "立頓😎" at bounding box center [467, 239] width 158 height 17
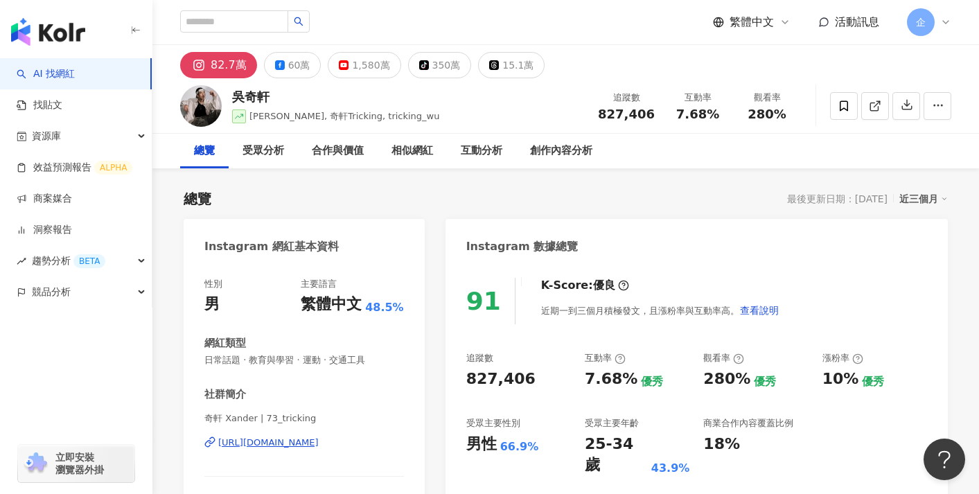
scroll to position [652, 0]
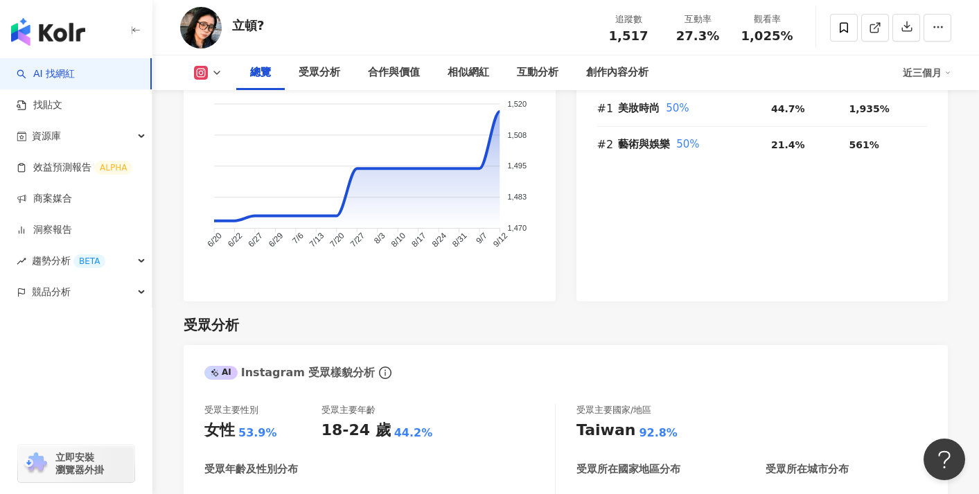
scroll to position [1001, 0]
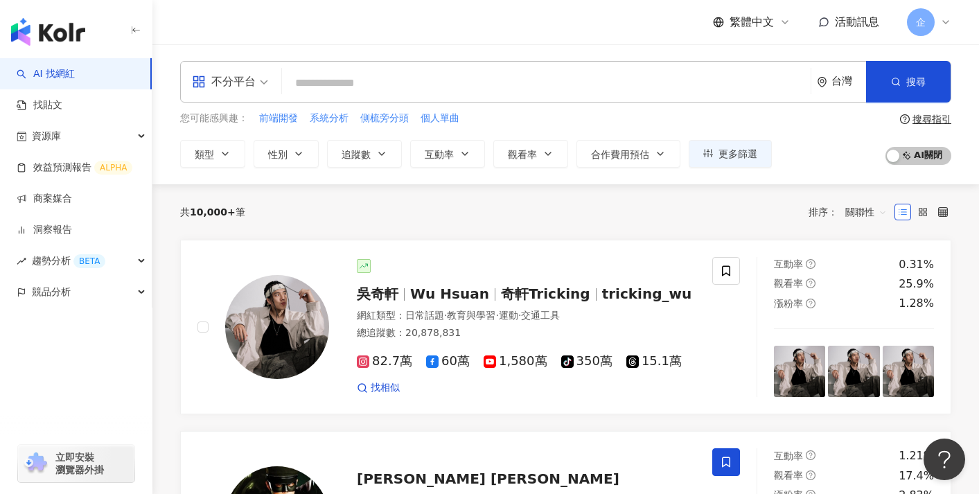
click at [501, 267] on div at bounding box center [526, 266] width 339 height 14
click at [932, 24] on span "企" at bounding box center [921, 22] width 28 height 28
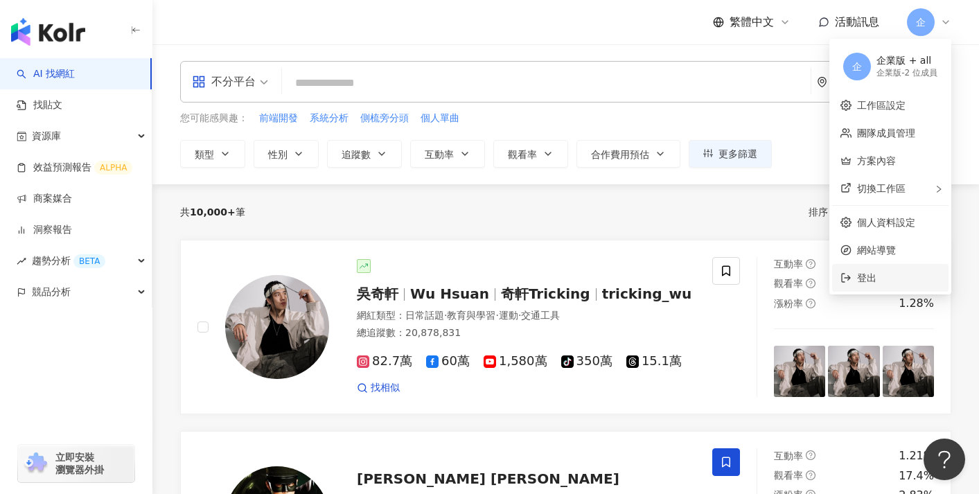
click at [850, 283] on li "登出" at bounding box center [890, 278] width 116 height 28
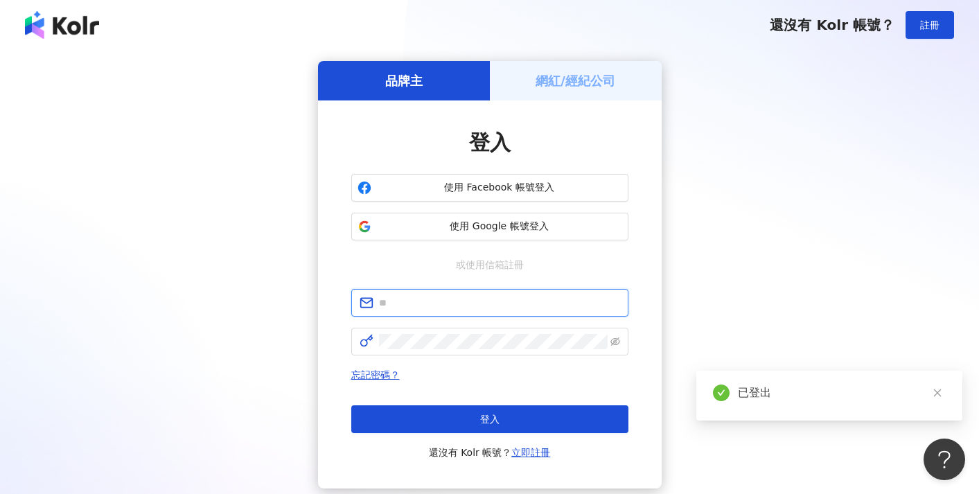
type input "**********"
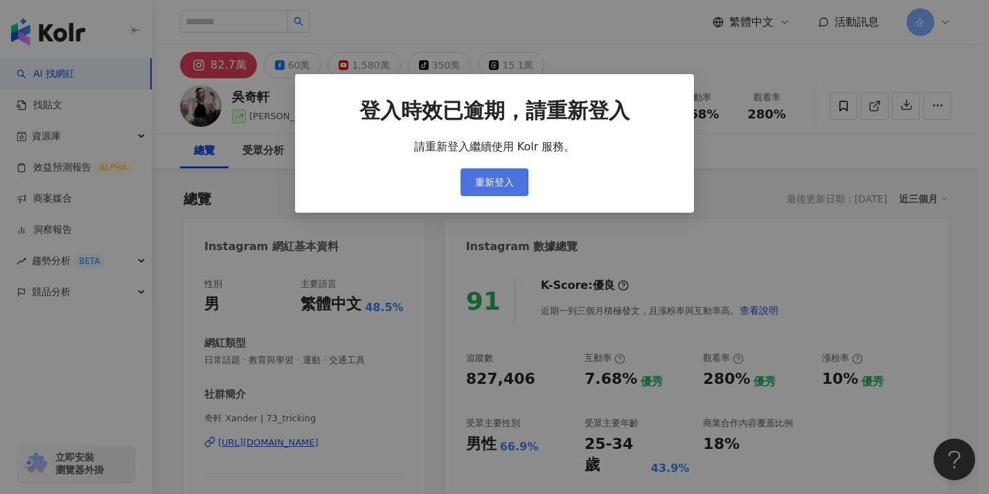
click at [503, 177] on span "重新登入" at bounding box center [494, 182] width 39 height 11
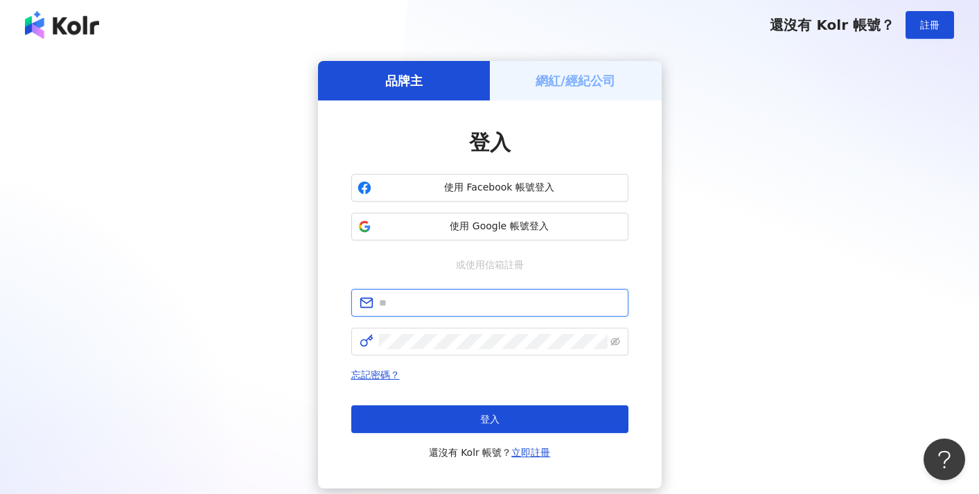
type input "**********"
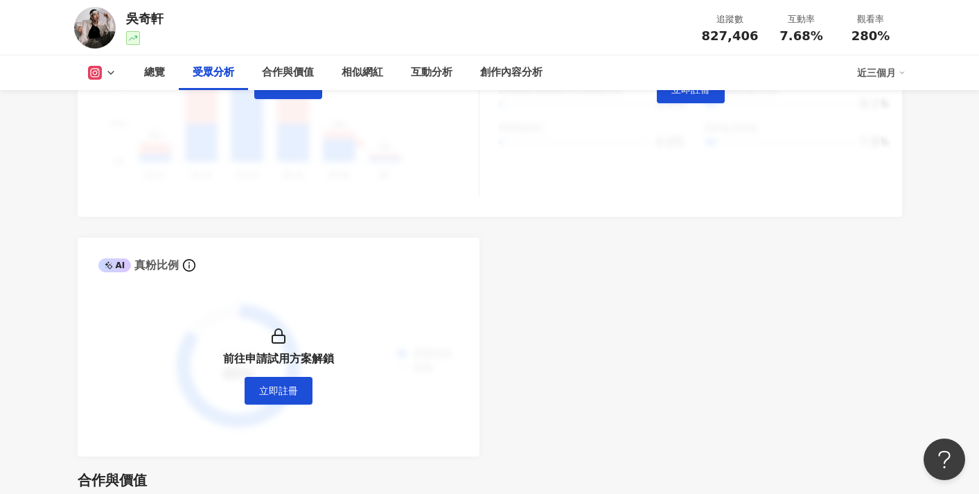
scroll to position [1473, 0]
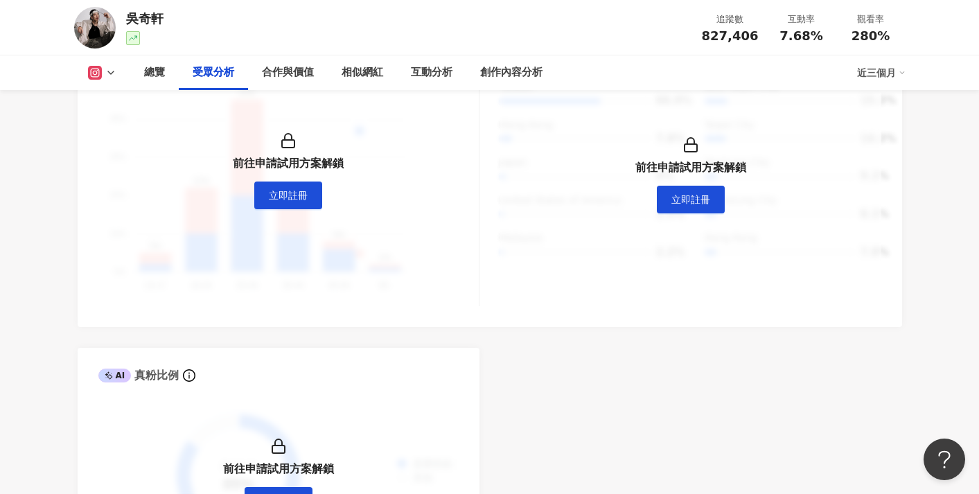
click at [293, 213] on div "前往申請試用方案解鎖 ( 立即註冊 )" at bounding box center [288, 171] width 380 height 272
click at [300, 200] on button "立即註冊" at bounding box center [288, 195] width 68 height 28
